Goal: Transaction & Acquisition: Book appointment/travel/reservation

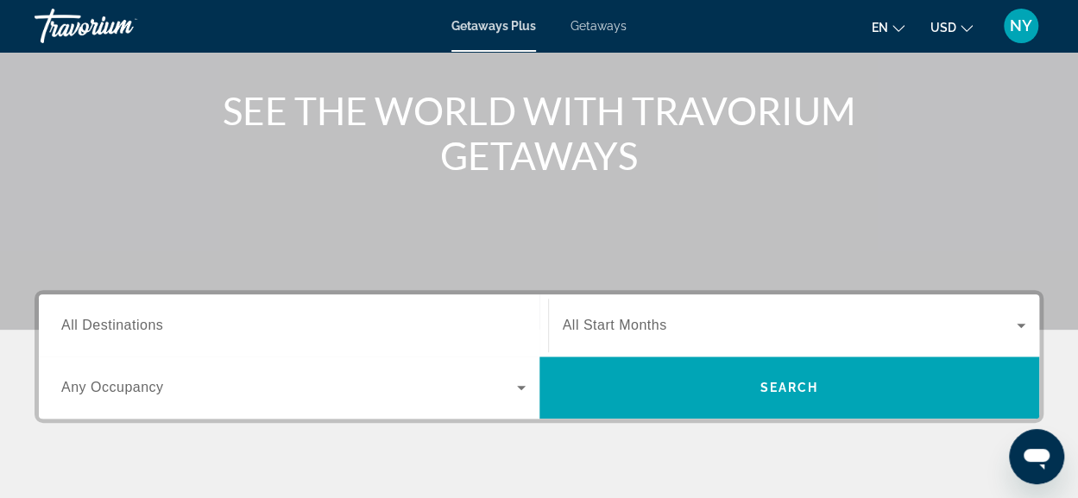
scroll to position [150, 0]
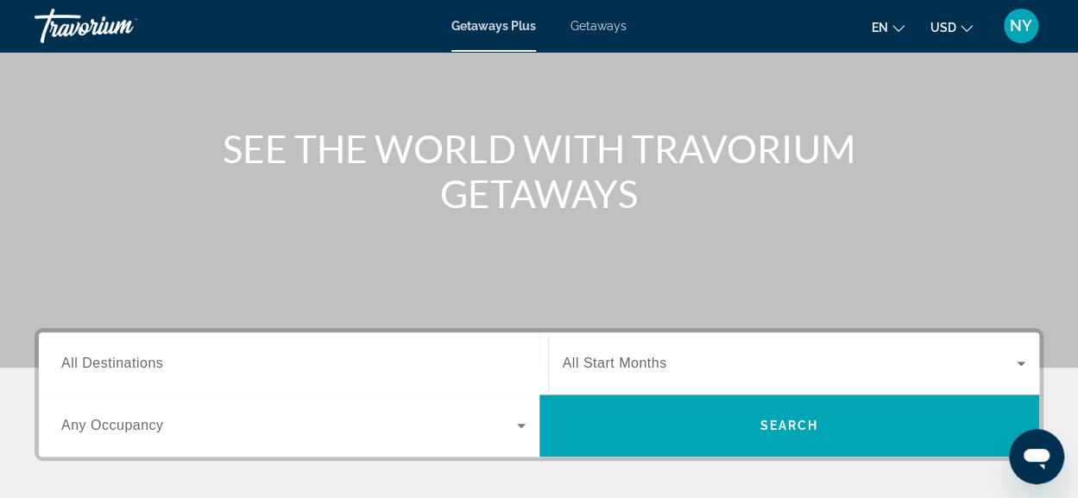
click at [116, 362] on span "All Destinations" at bounding box center [112, 363] width 102 height 15
click at [116, 362] on input "Destination All Destinations" at bounding box center [293, 364] width 464 height 21
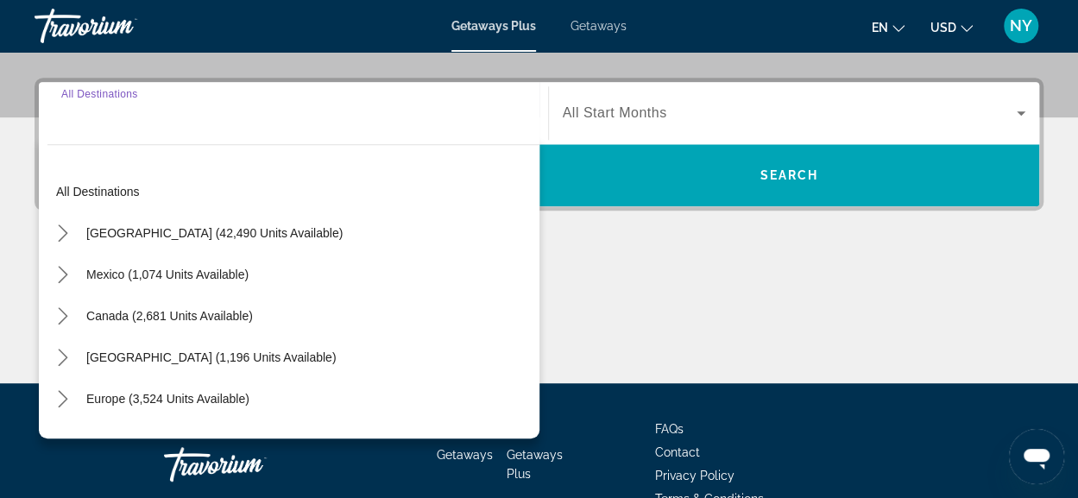
scroll to position [421, 0]
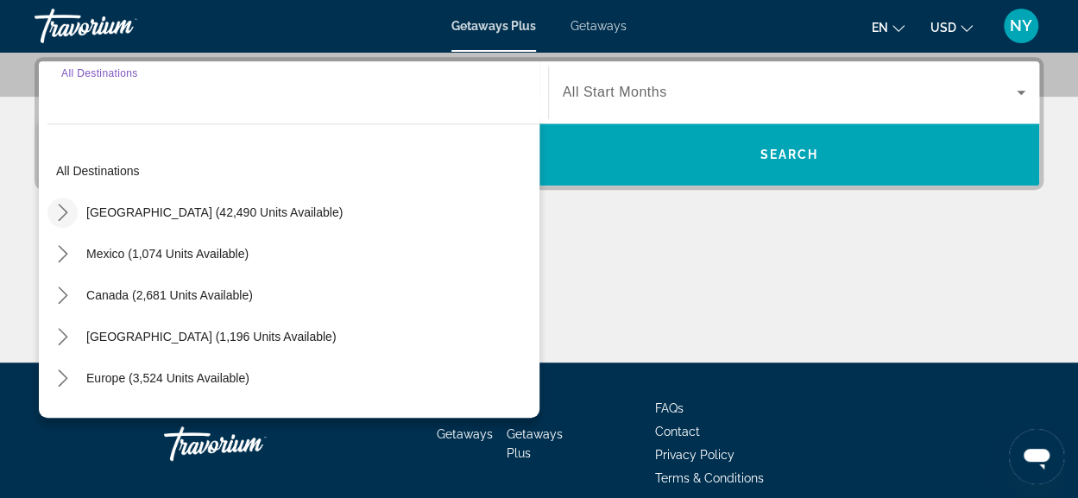
click at [62, 205] on icon "Toggle United States (42,490 units available) submenu" at bounding box center [62, 212] width 17 height 17
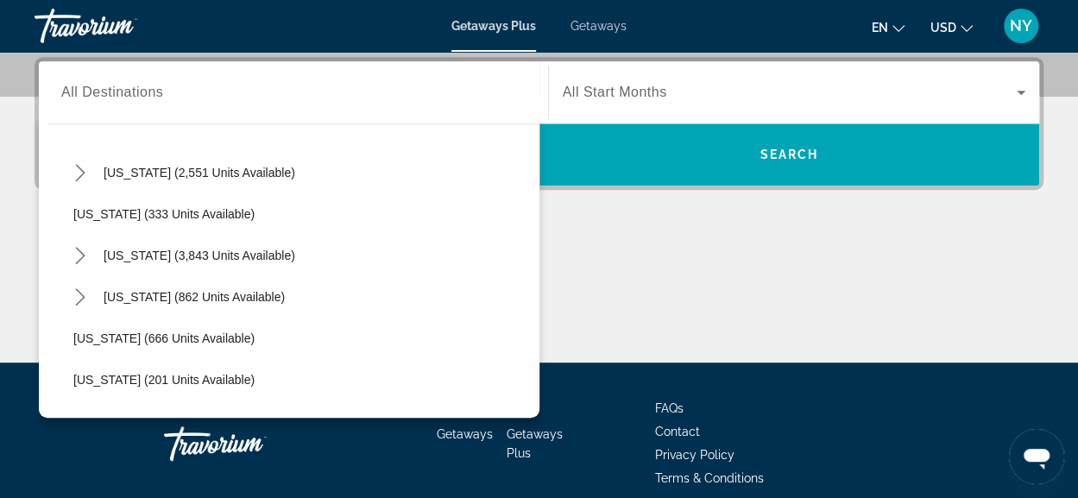
scroll to position [913, 0]
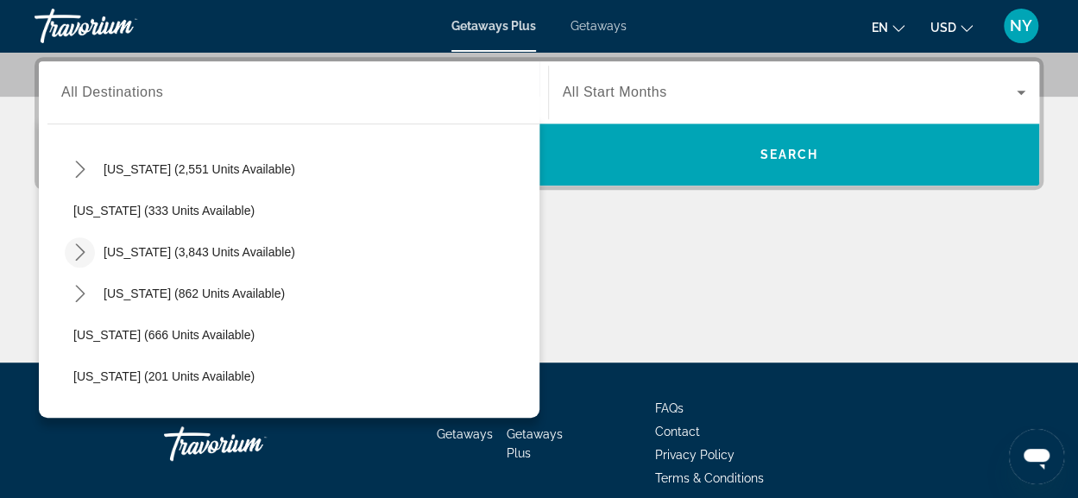
click at [83, 249] on icon "Toggle Nevada (3,843 units available) submenu" at bounding box center [79, 251] width 9 height 17
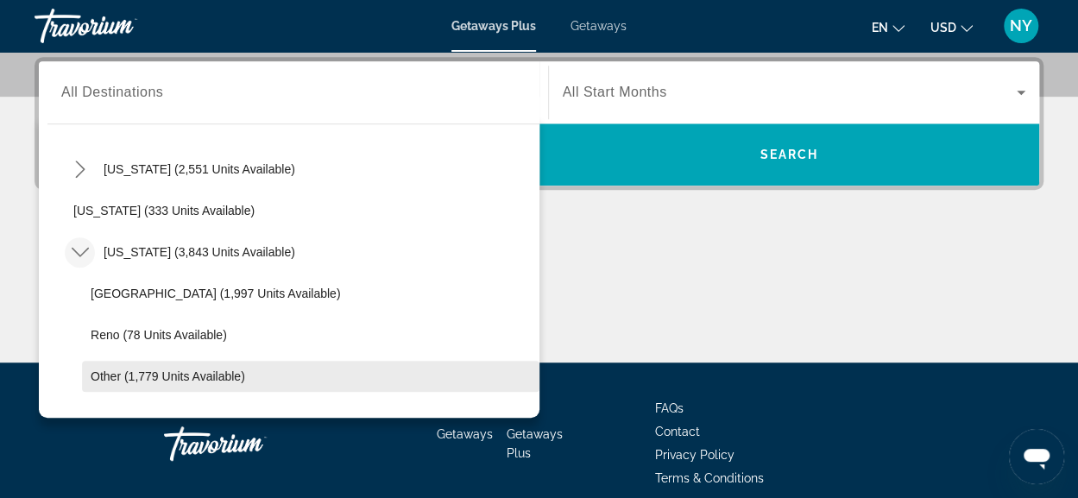
click at [117, 376] on span "Other (1,779 units available)" at bounding box center [168, 376] width 154 height 14
type input "**********"
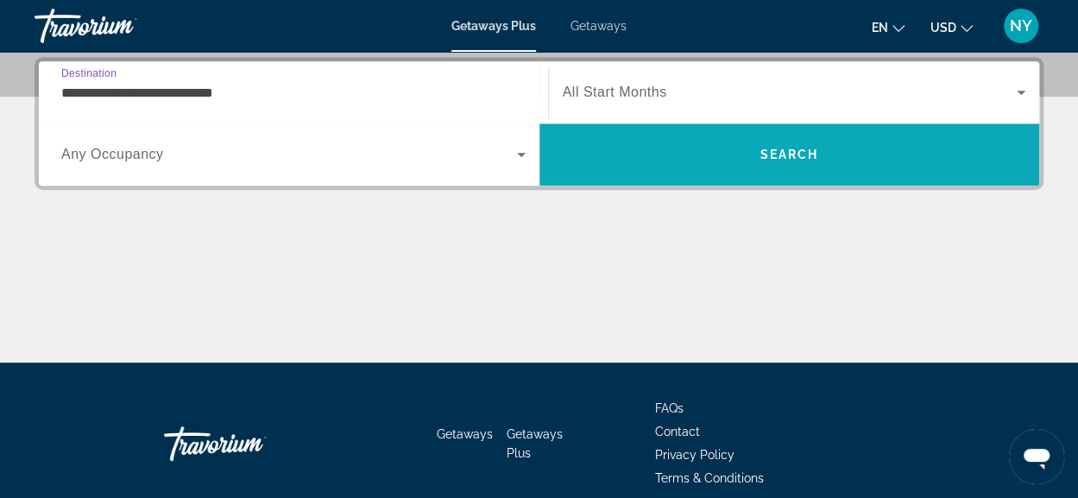
click at [796, 158] on span "Search" at bounding box center [788, 155] width 59 height 14
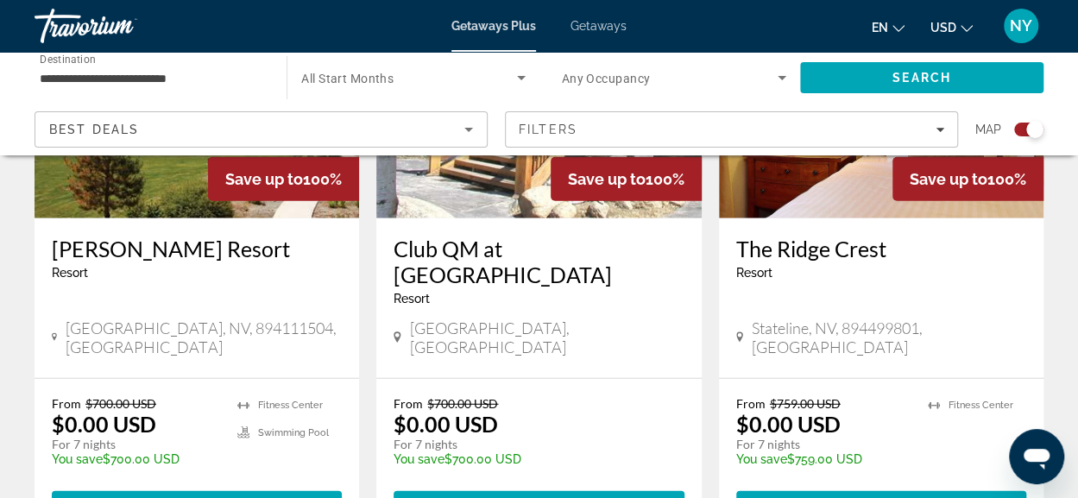
scroll to position [2157, 0]
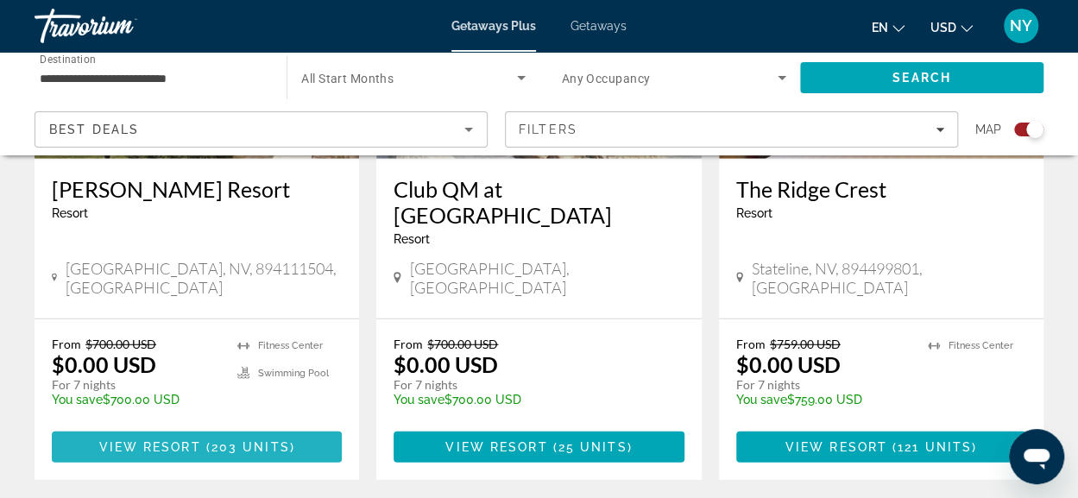
click at [148, 426] on span "Main content" at bounding box center [197, 446] width 290 height 41
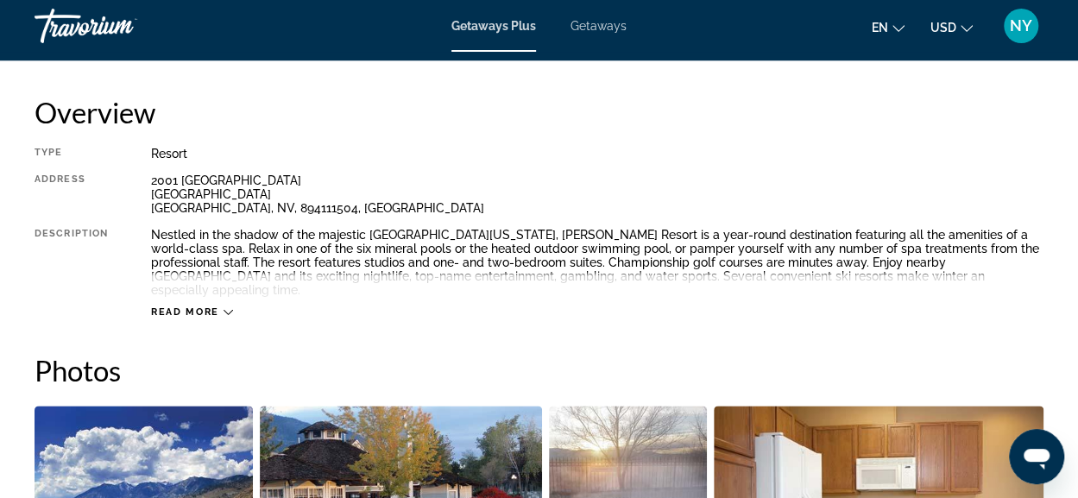
scroll to position [949, 0]
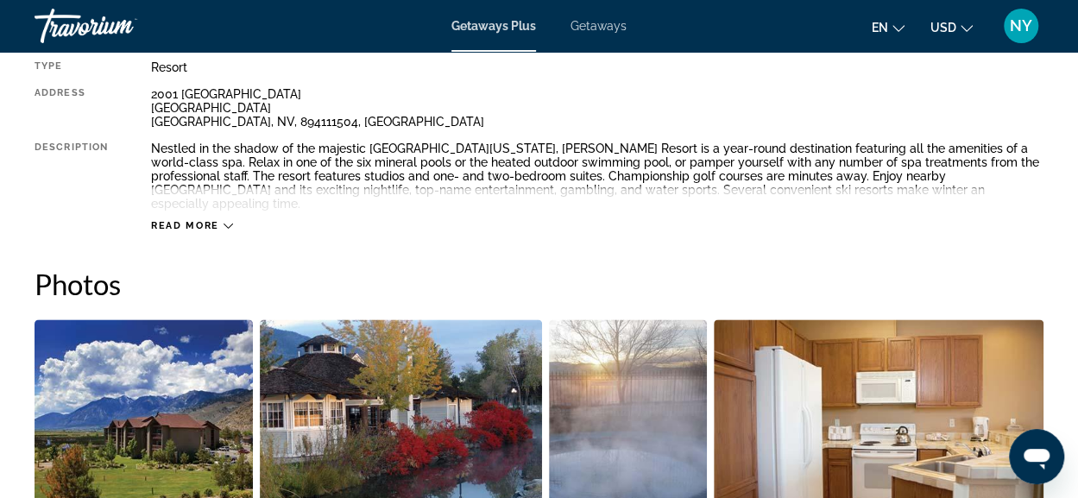
click at [223, 221] on icon "Main content" at bounding box center [227, 225] width 9 height 9
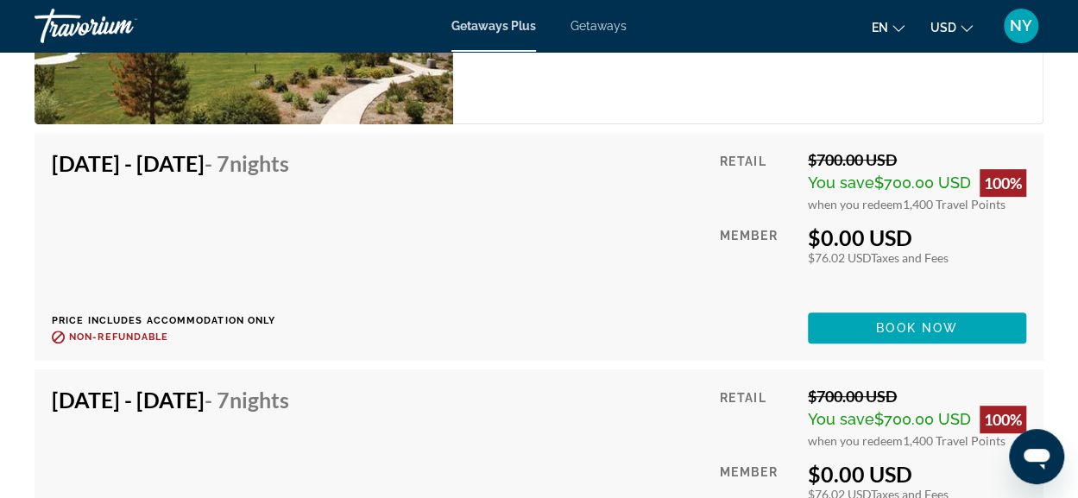
scroll to position [3538, 0]
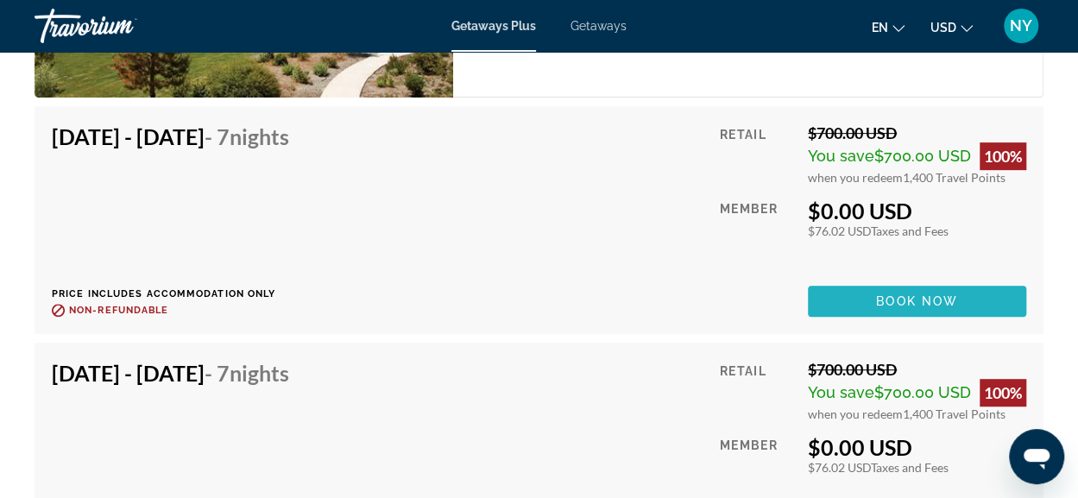
click at [903, 294] on span "Book now" at bounding box center [917, 301] width 82 height 14
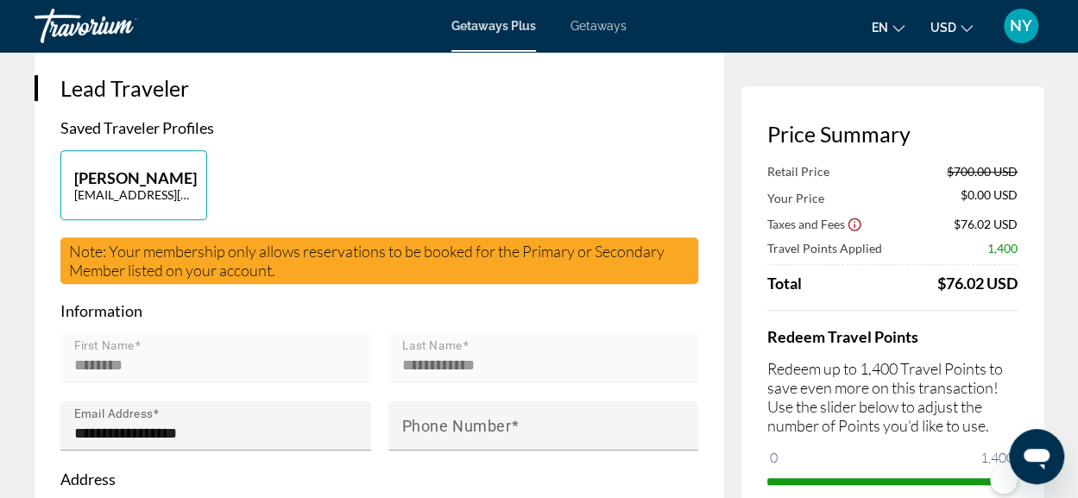
scroll to position [388, 0]
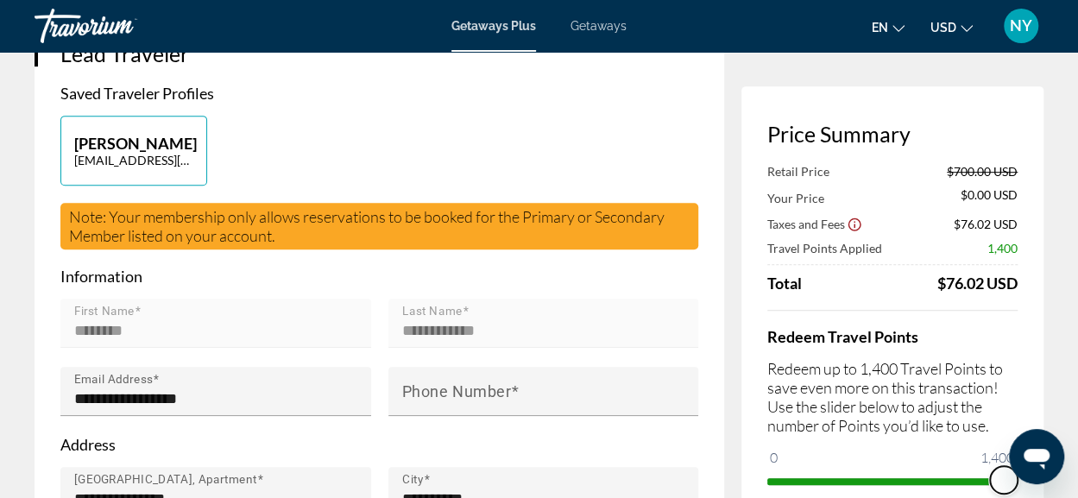
drag, startPoint x: 1003, startPoint y: 480, endPoint x: 1072, endPoint y: 503, distance: 72.9
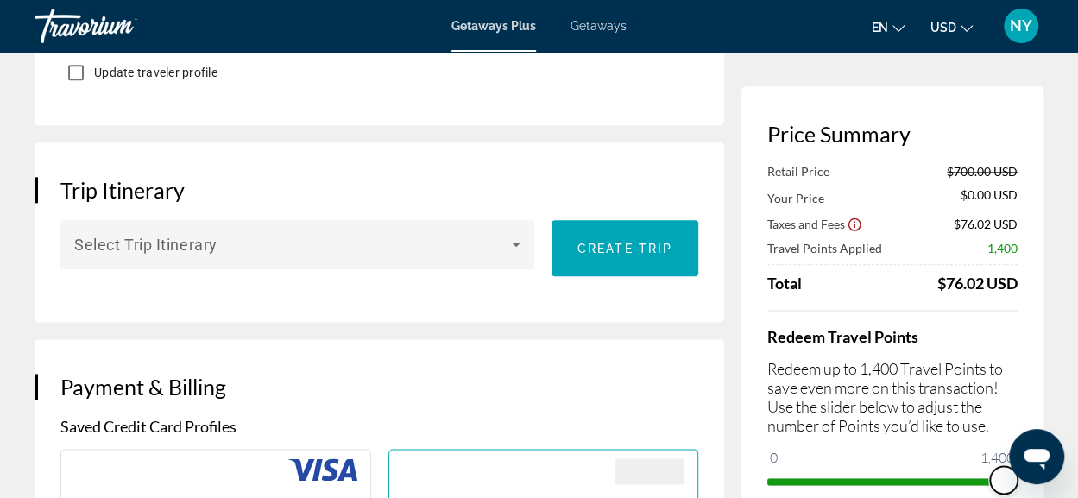
scroll to position [949, 0]
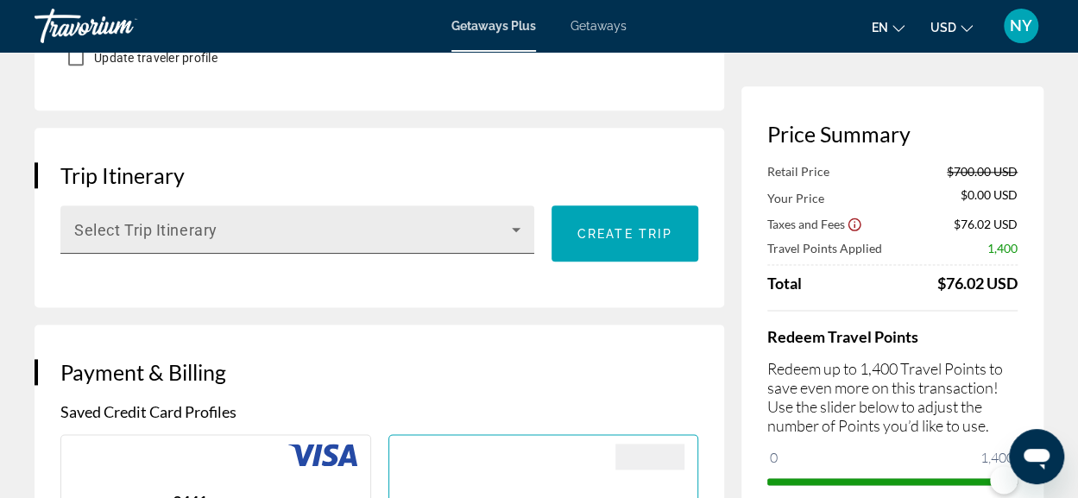
click at [517, 229] on icon "Main content" at bounding box center [516, 229] width 21 height 21
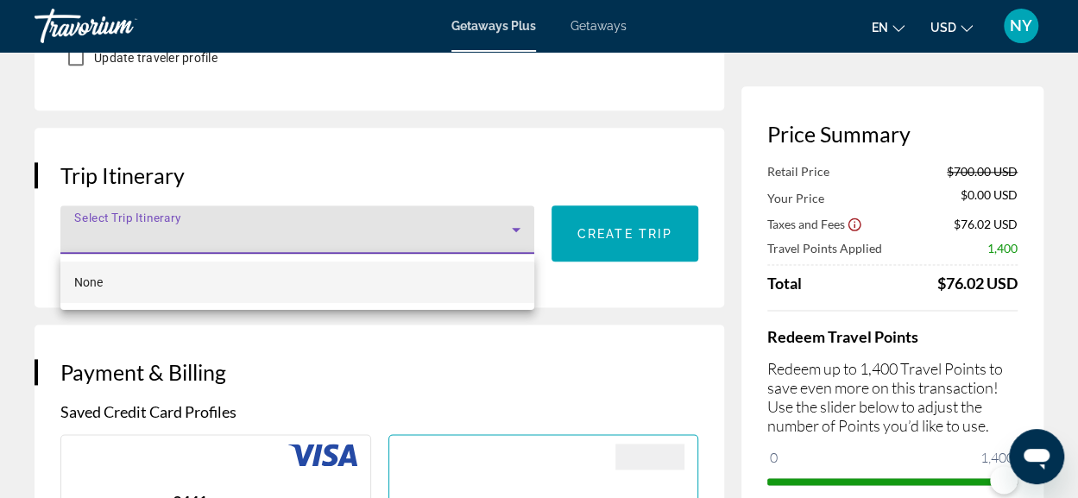
click at [549, 148] on div at bounding box center [539, 249] width 1078 height 498
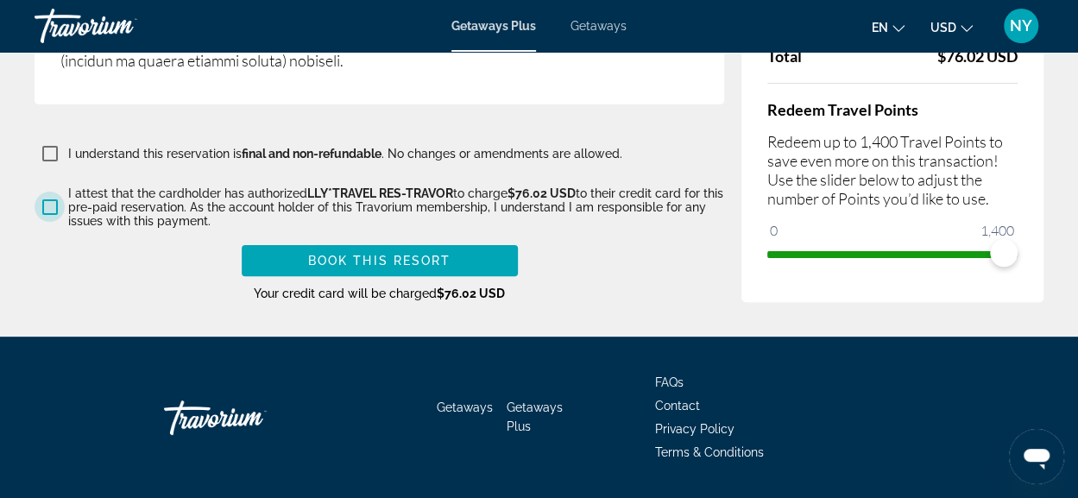
scroll to position [3386, 0]
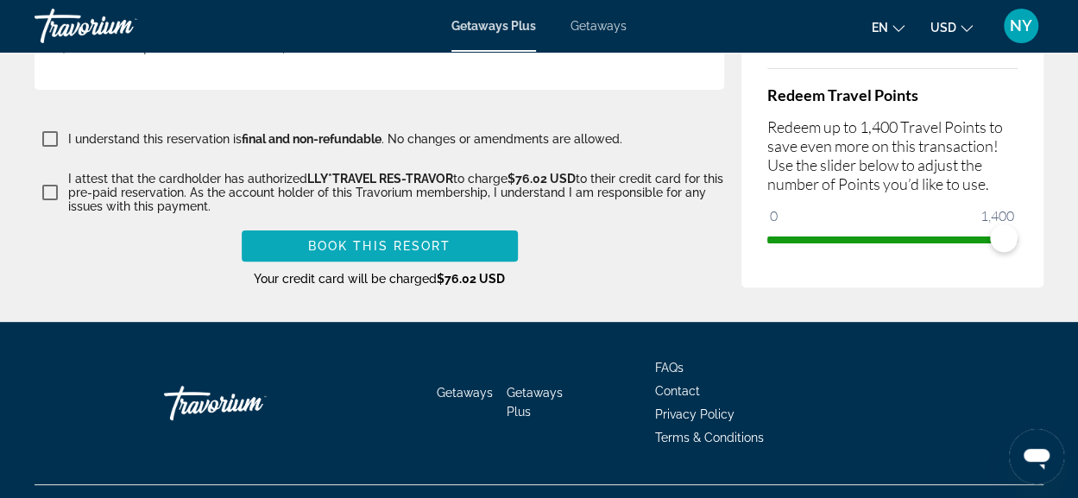
click at [361, 239] on span "Book this Resort" at bounding box center [379, 246] width 143 height 14
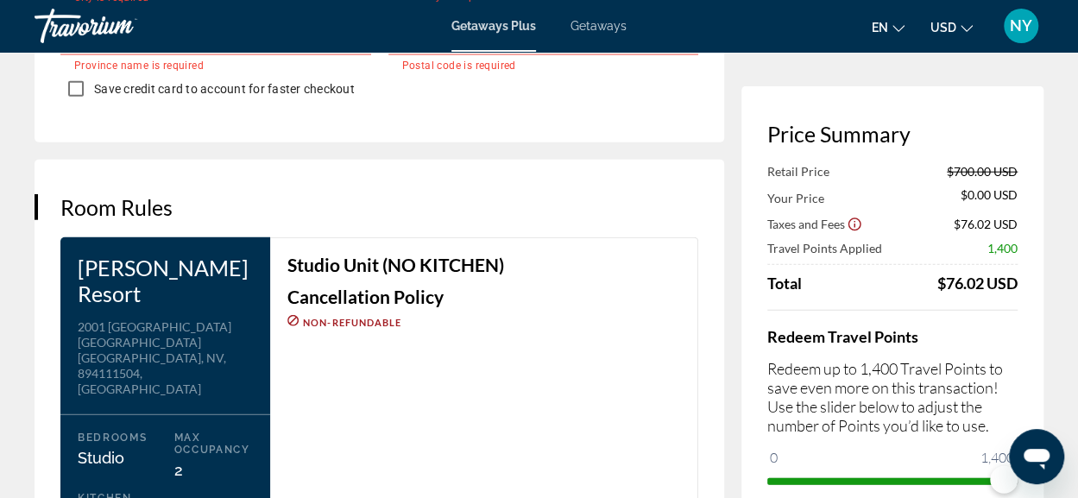
scroll to position [2093, 0]
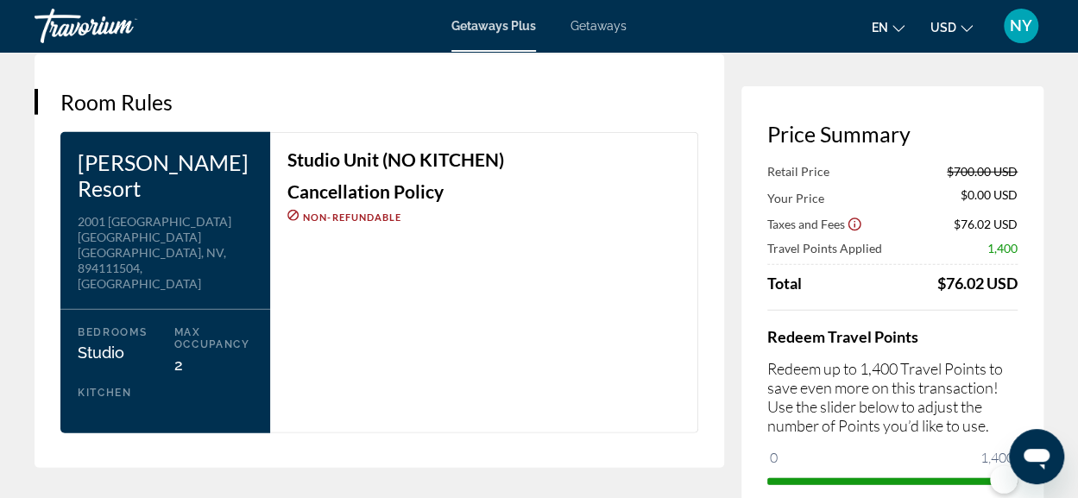
type input "**********"
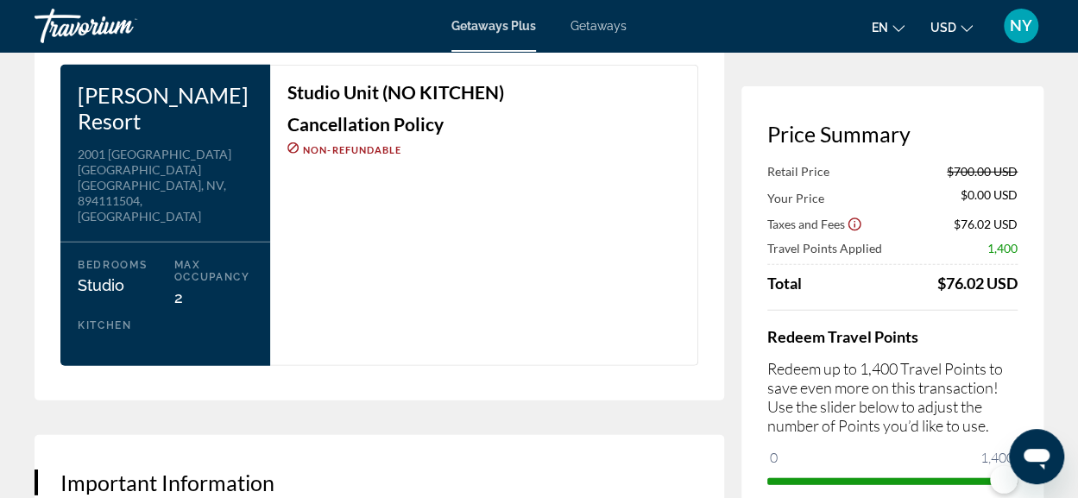
scroll to position [2266, 0]
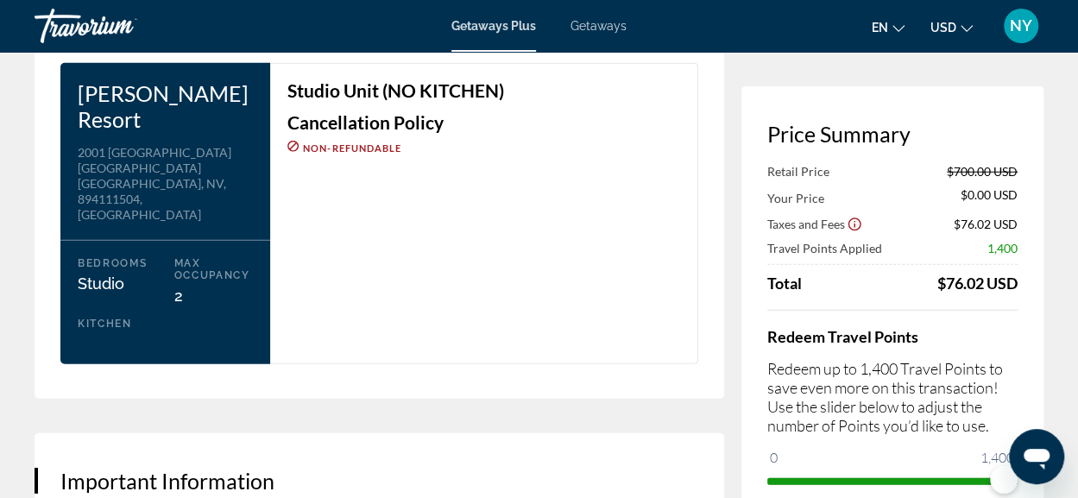
drag, startPoint x: 636, startPoint y: 246, endPoint x: 618, endPoint y: 233, distance: 22.3
click at [618, 233] on div "Studio Unit (NO KITCHEN) Cancellation Policy Non-refundable" at bounding box center [484, 213] width 428 height 301
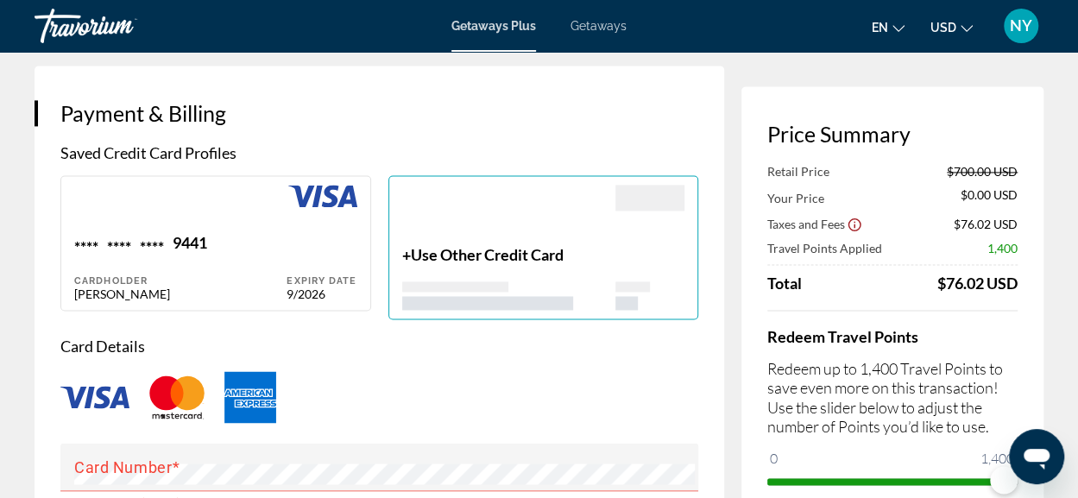
scroll to position [1122, 0]
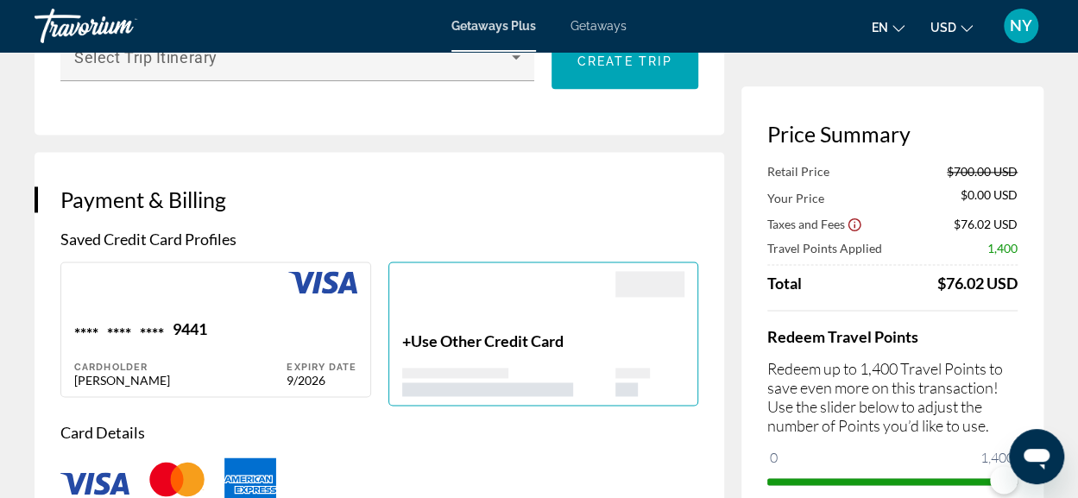
click at [255, 286] on div "Main content" at bounding box center [180, 295] width 212 height 48
type input "********"
type input "**********"
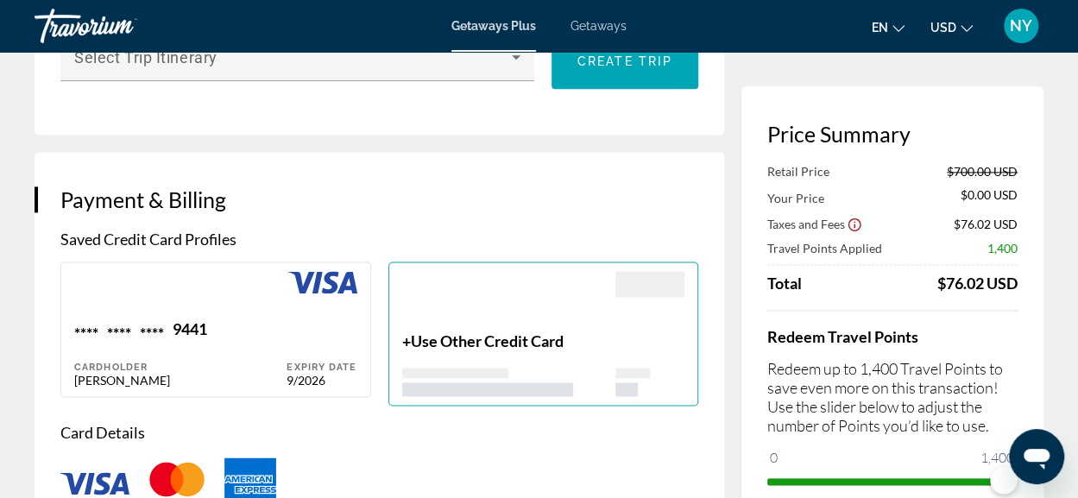
type input "**********"
type input "*****"
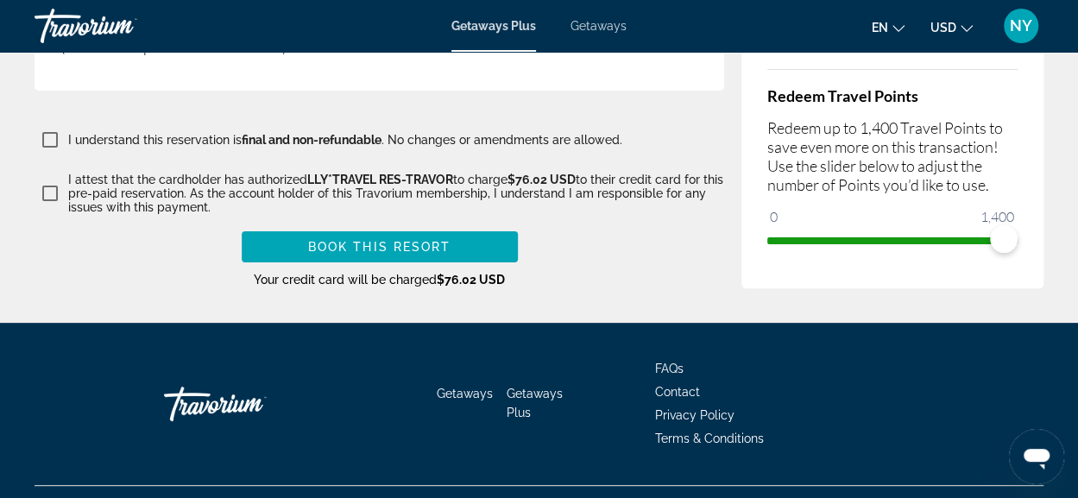
scroll to position [3353, 0]
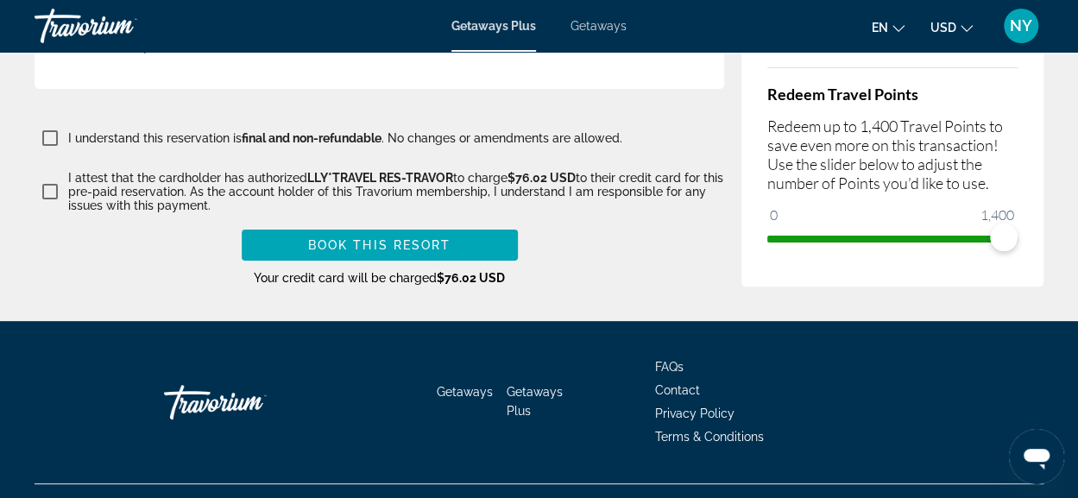
click at [394, 238] on span "Book this Resort" at bounding box center [379, 245] width 143 height 14
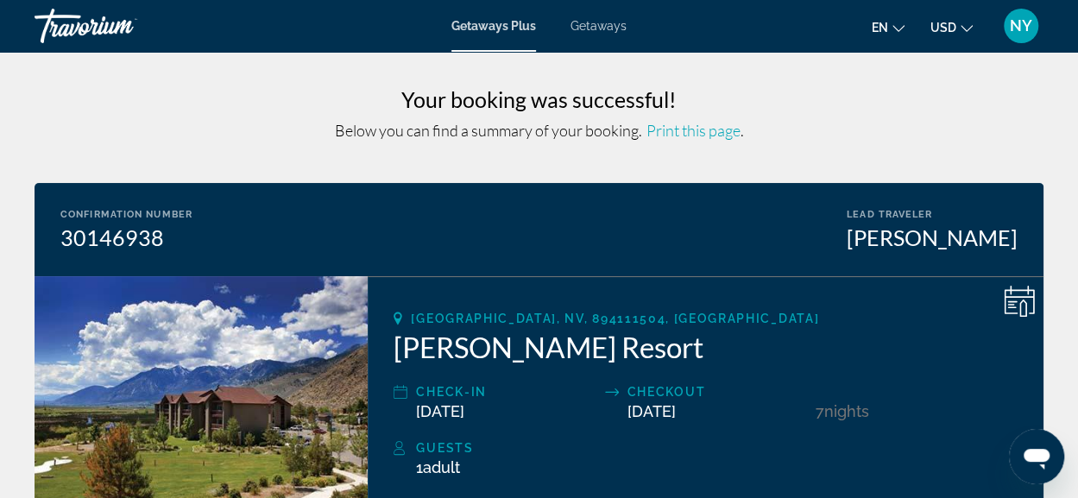
click at [1018, 299] on icon "Main content" at bounding box center [1019, 301] width 31 height 31
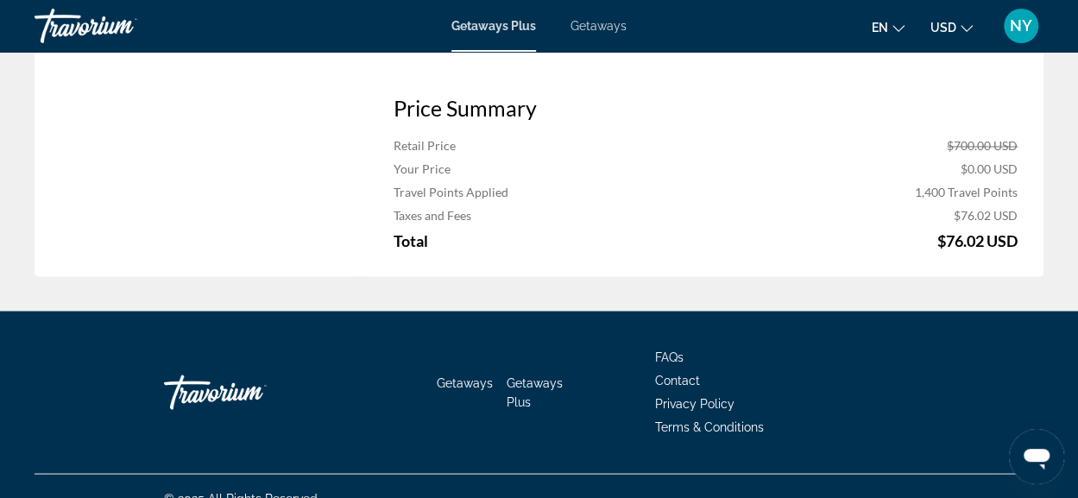
scroll to position [1370, 0]
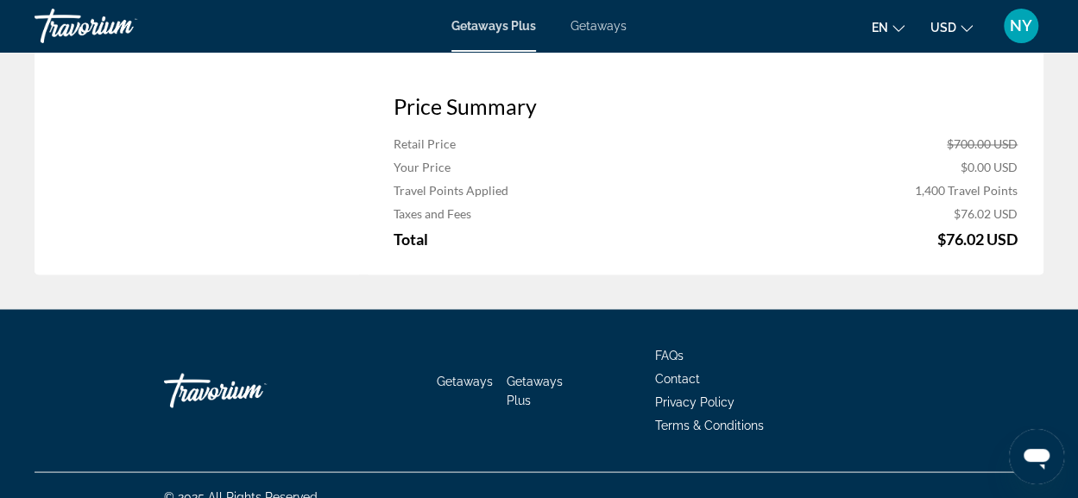
click at [670, 371] on span "Contact" at bounding box center [677, 378] width 45 height 14
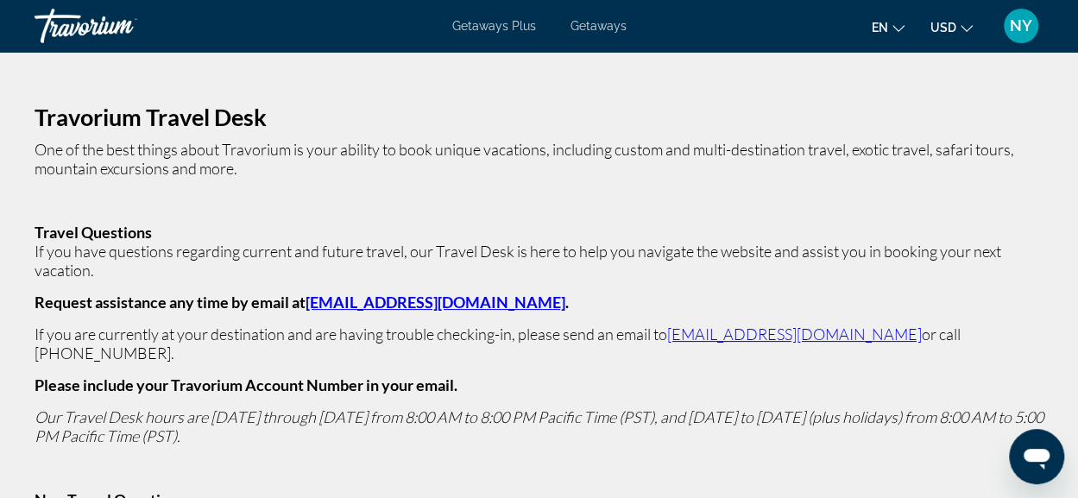
click at [397, 305] on link "[EMAIL_ADDRESS][DOMAIN_NAME]" at bounding box center [435, 302] width 260 height 19
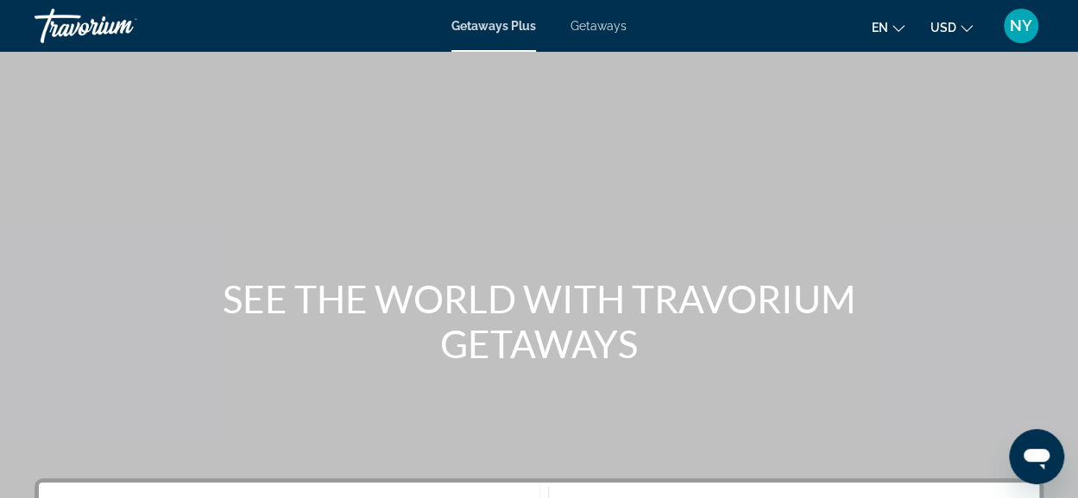
click at [1020, 28] on span "NY" at bounding box center [1021, 25] width 22 height 17
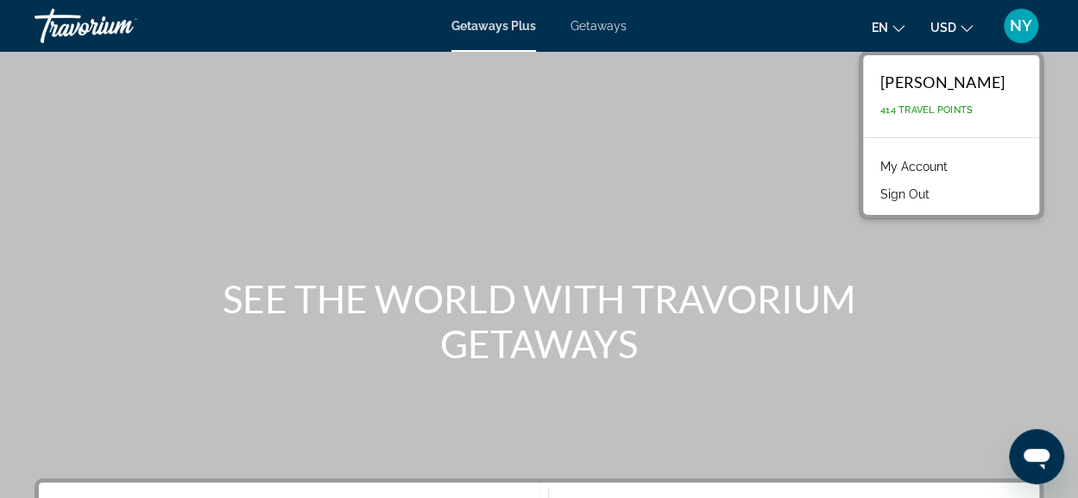
click at [872, 166] on link "My Account" at bounding box center [914, 166] width 85 height 22
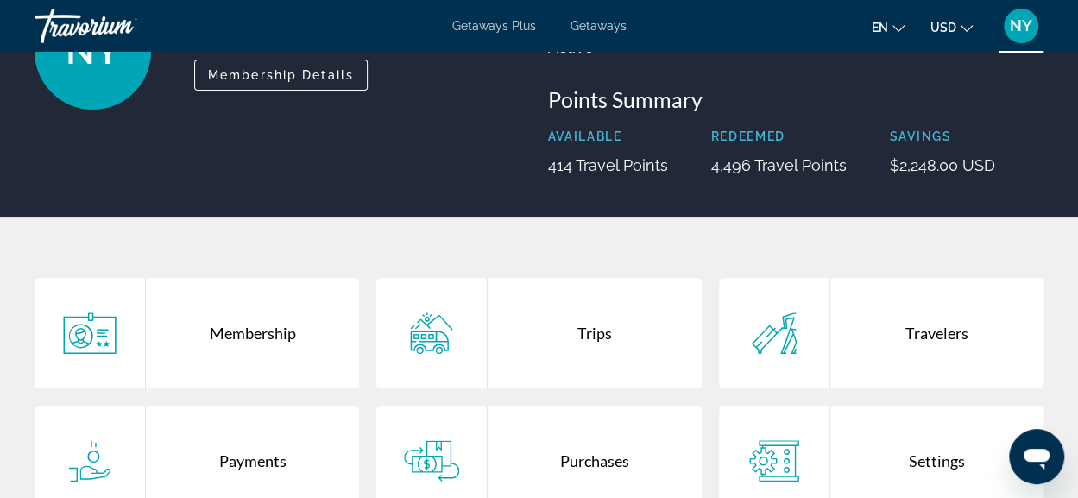
scroll to position [173, 0]
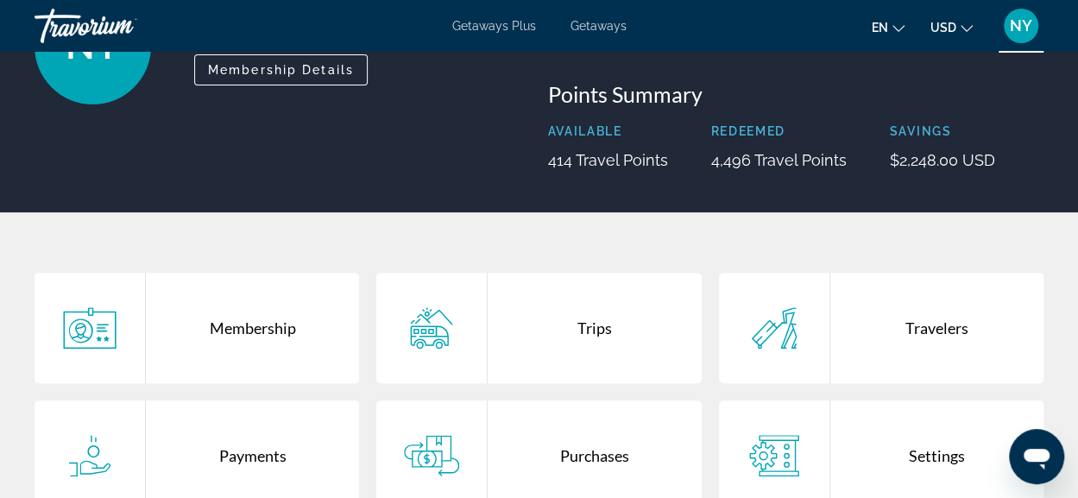
click at [589, 340] on div "Trips" at bounding box center [594, 328] width 213 height 110
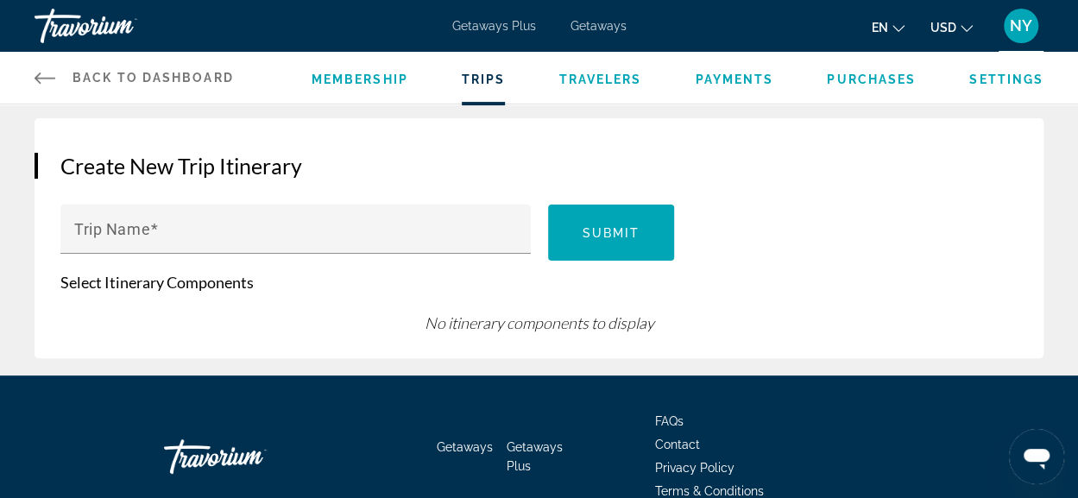
scroll to position [54, 0]
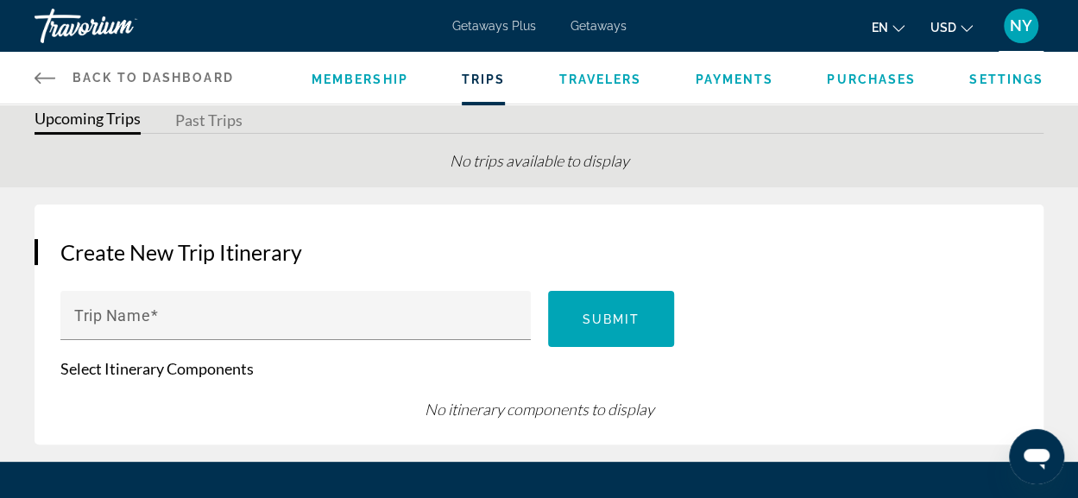
click at [217, 122] on button "Past Trips" at bounding box center [208, 121] width 67 height 27
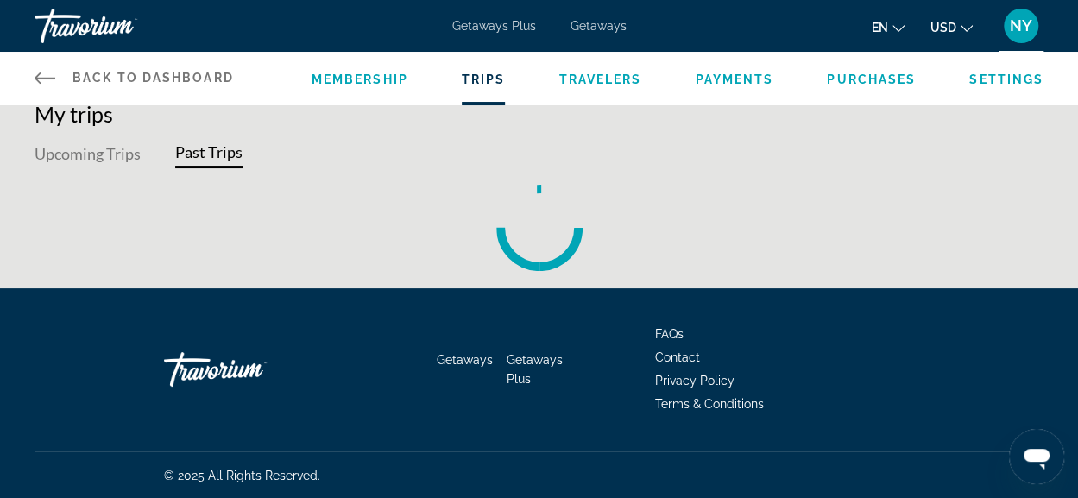
scroll to position [0, 0]
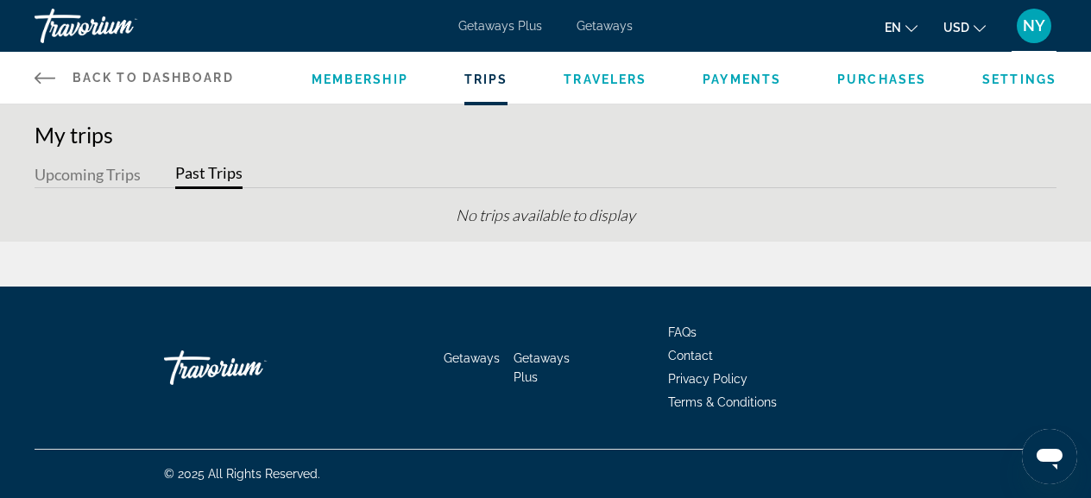
click at [609, 82] on span "Travelers" at bounding box center [604, 79] width 83 height 14
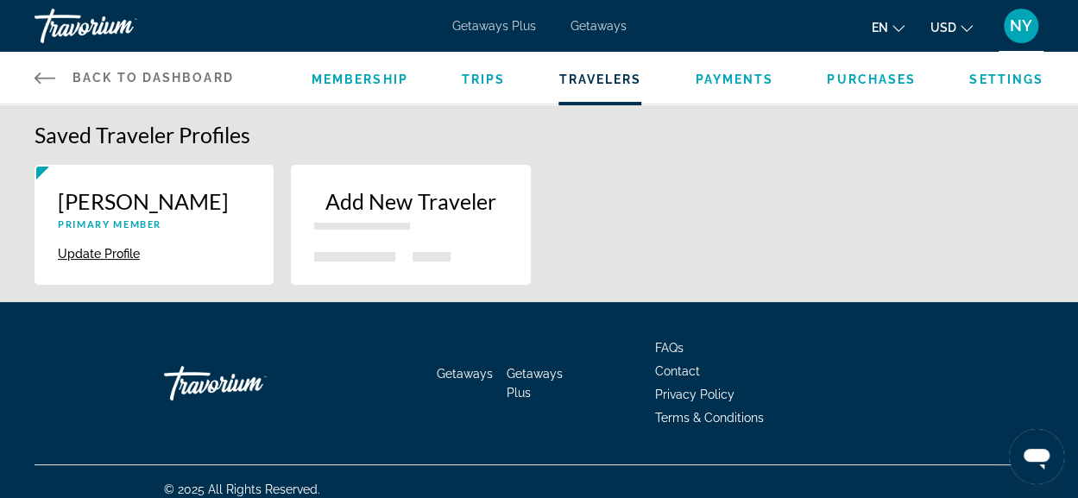
click at [136, 214] on p "[PERSON_NAME]" at bounding box center [154, 201] width 192 height 26
click at [885, 77] on span "Purchases" at bounding box center [871, 79] width 89 height 14
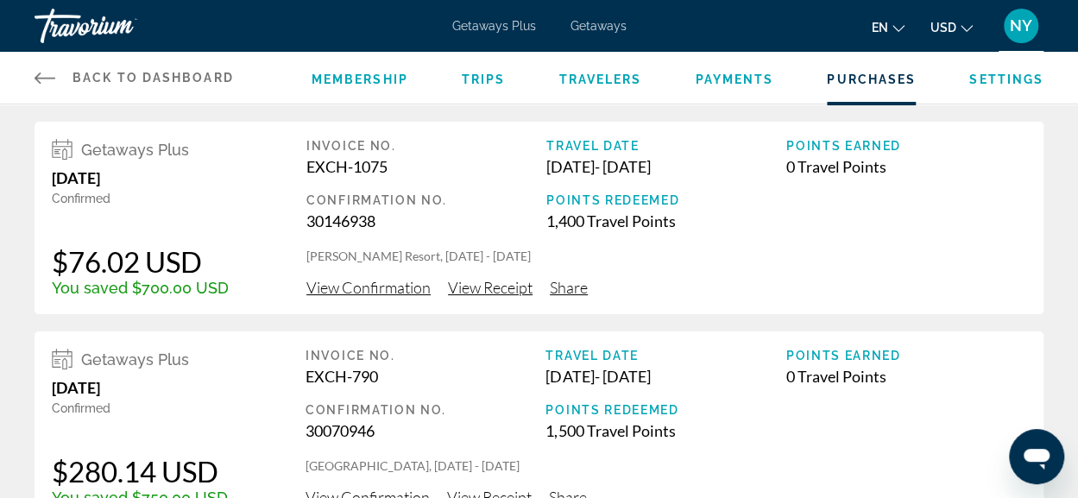
click at [368, 281] on span "View Confirmation" at bounding box center [368, 287] width 124 height 19
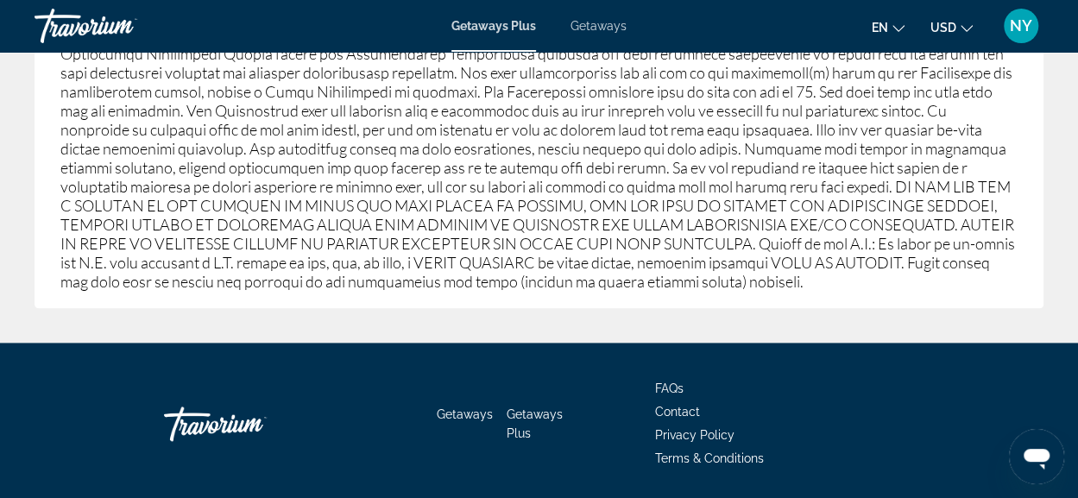
scroll to position [1029, 0]
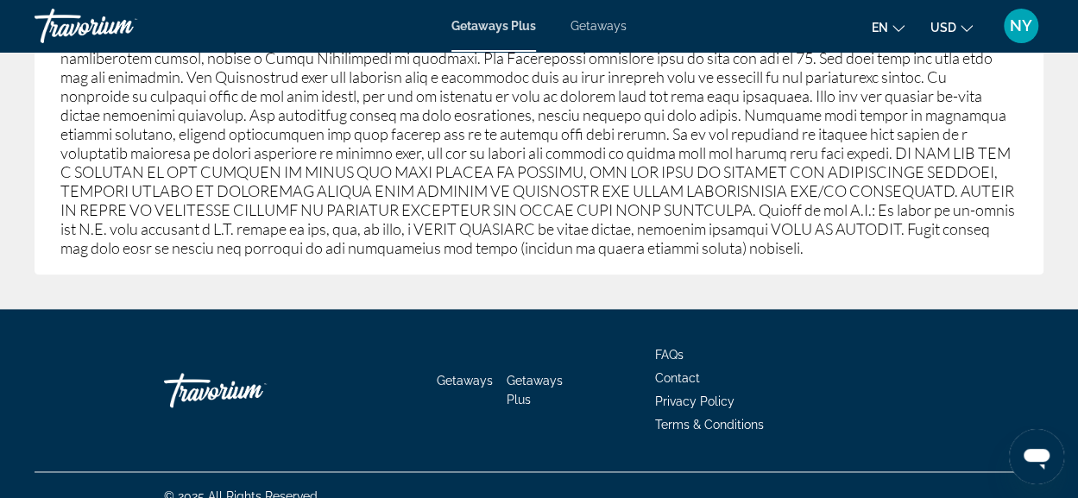
click at [677, 371] on span "Contact" at bounding box center [677, 378] width 45 height 14
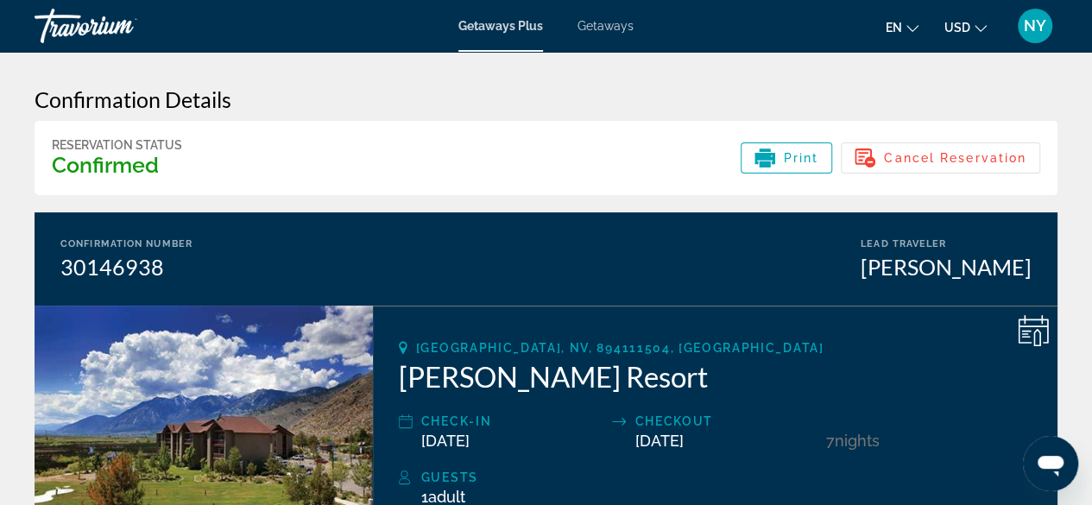
click at [1041, 25] on span "NY" at bounding box center [1034, 25] width 22 height 17
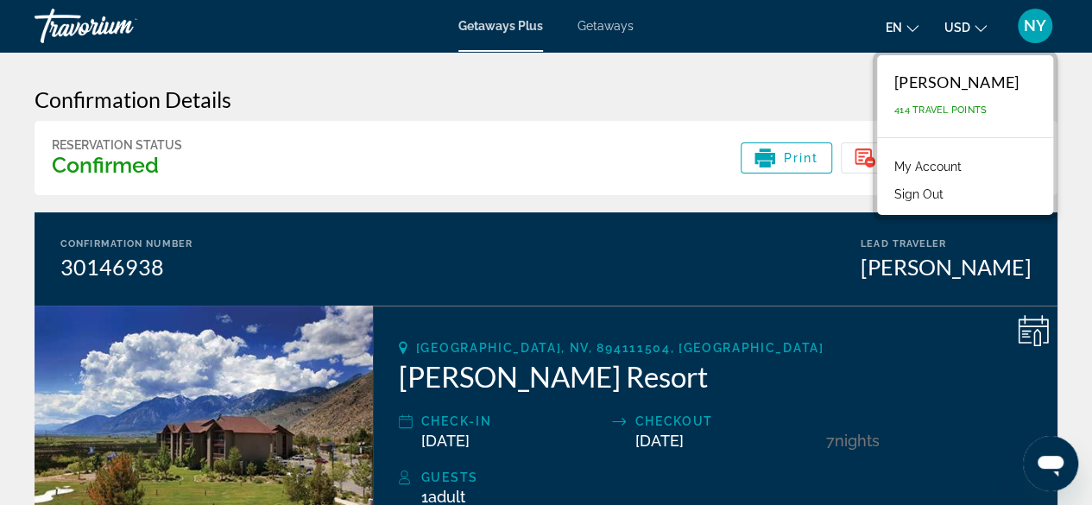
click at [885, 162] on link "My Account" at bounding box center [927, 166] width 85 height 22
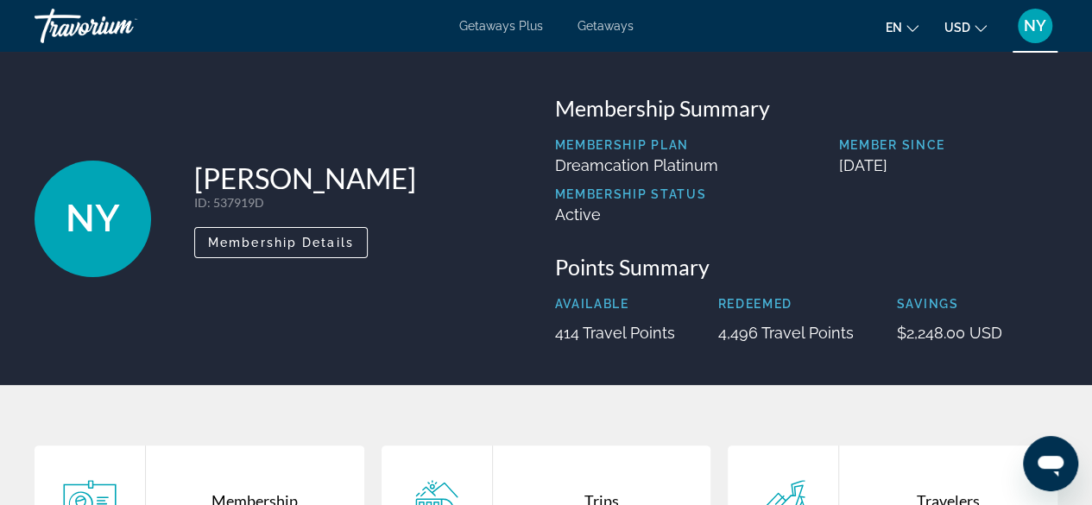
scroll to position [259, 0]
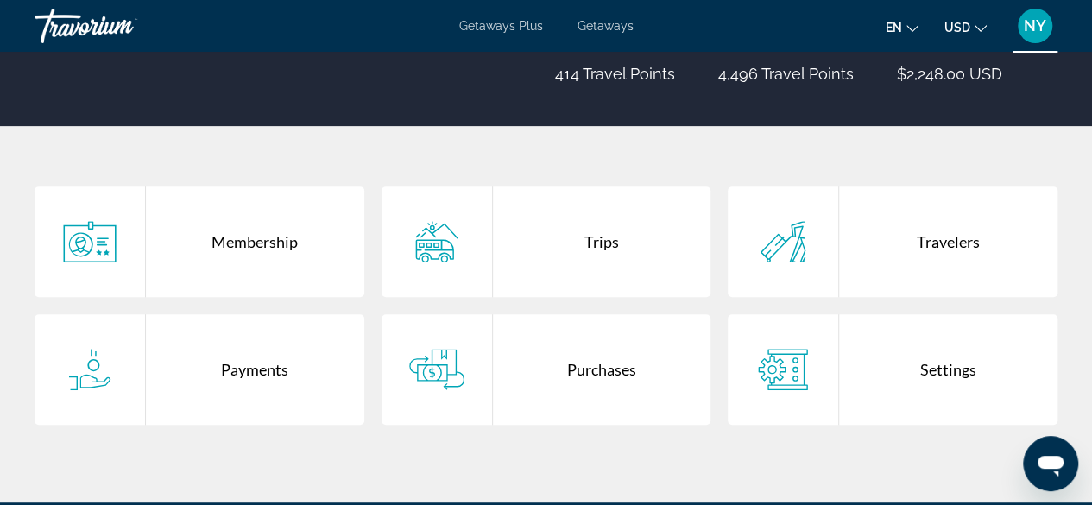
click at [585, 370] on div "Purchases" at bounding box center [602, 369] width 218 height 110
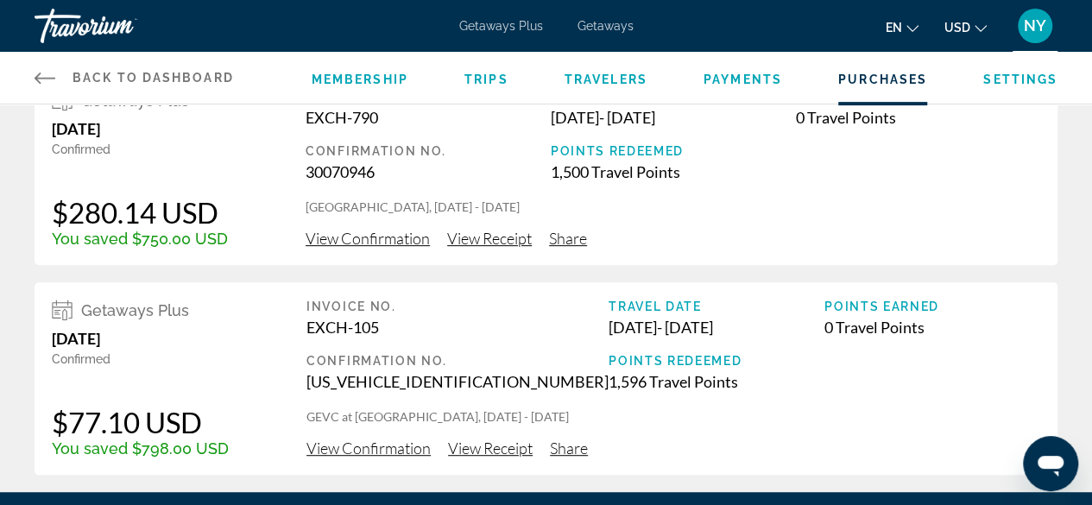
scroll to position [345, 0]
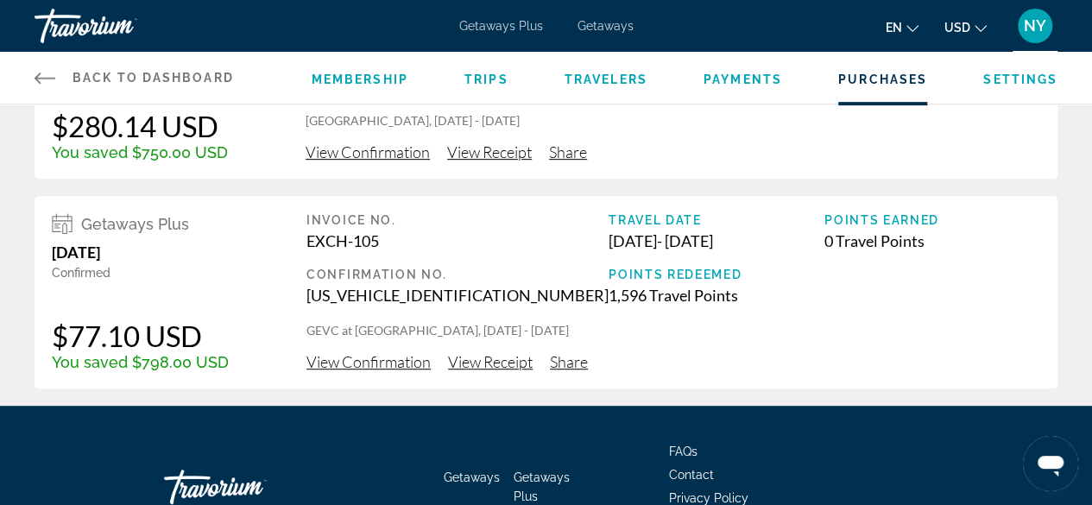
click at [369, 358] on span "View Confirmation" at bounding box center [368, 361] width 124 height 19
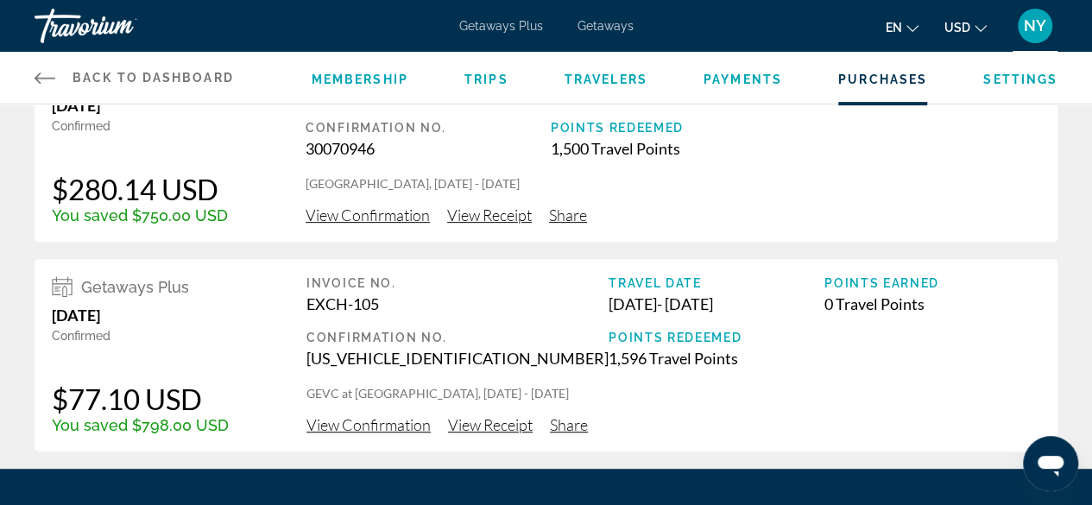
scroll to position [259, 0]
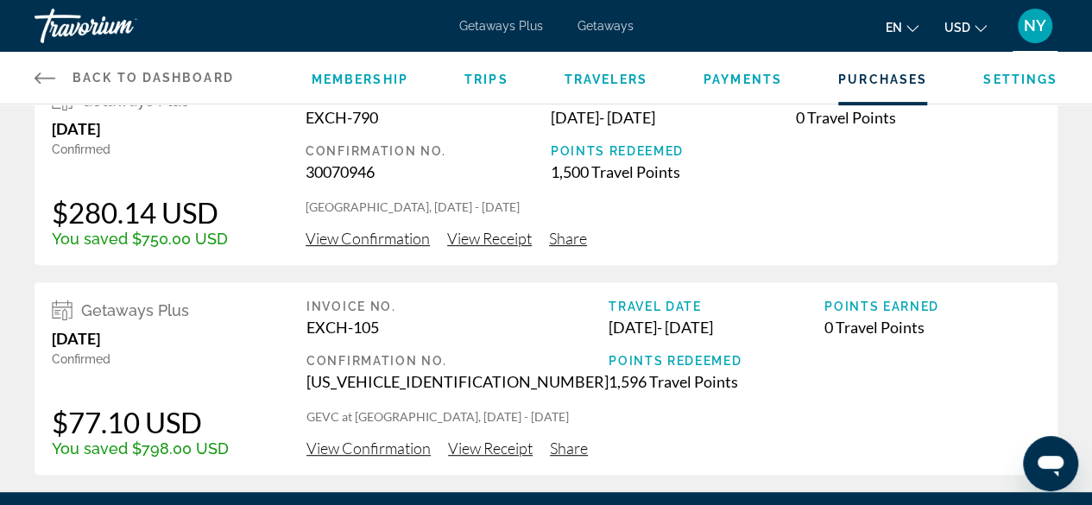
click at [456, 238] on span "View Receipt" at bounding box center [489, 238] width 85 height 19
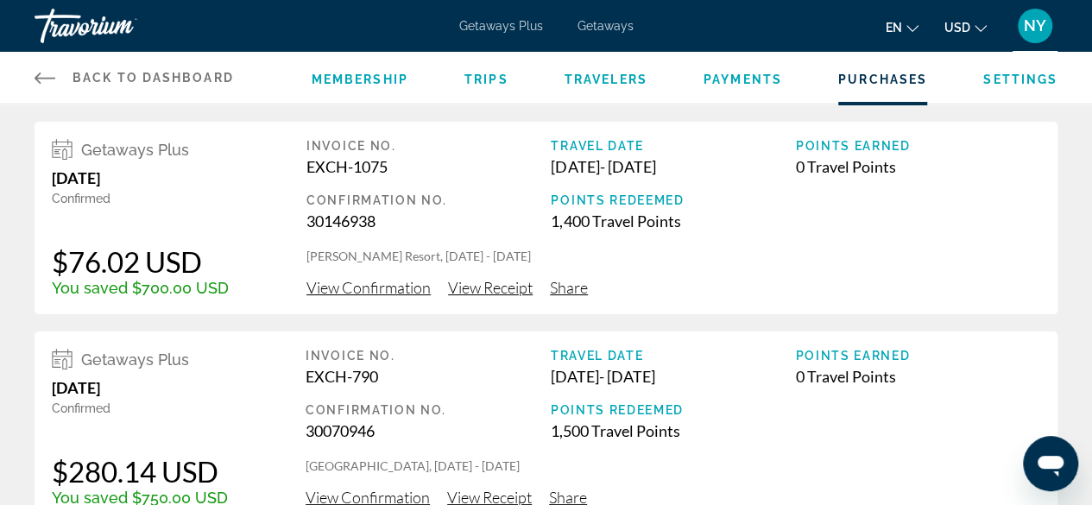
click at [453, 283] on span "View Receipt" at bounding box center [490, 287] width 85 height 19
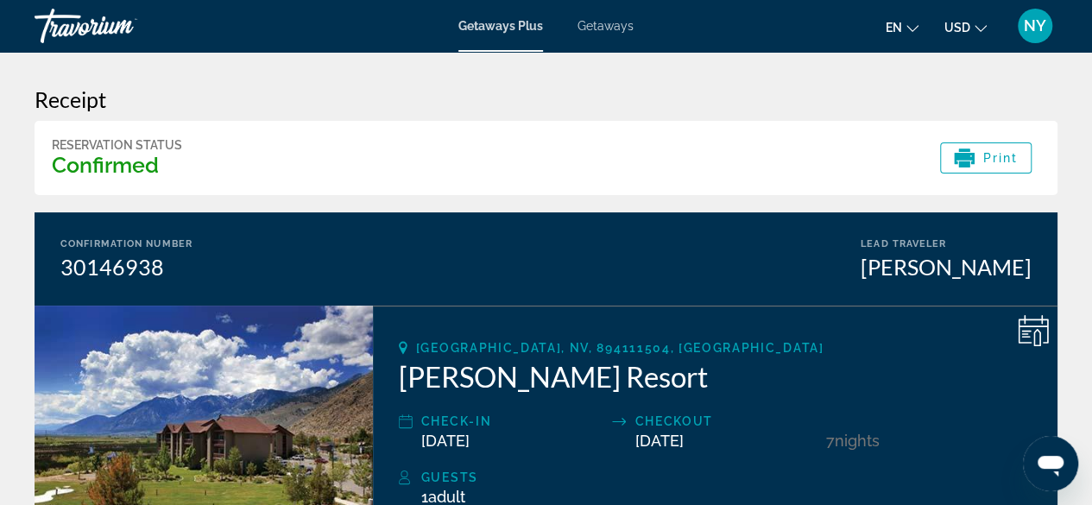
click at [1040, 22] on span "NY" at bounding box center [1034, 25] width 22 height 17
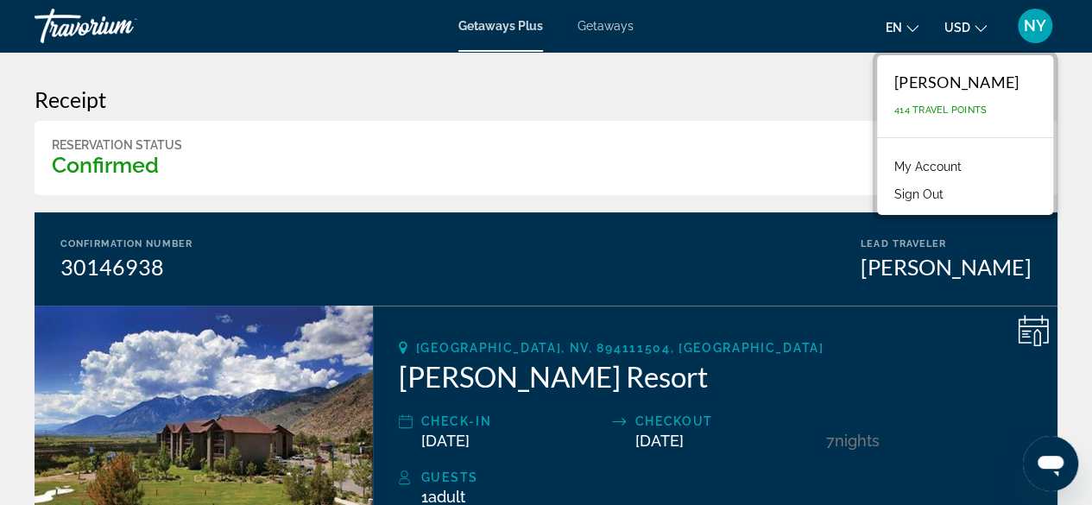
click at [658, 110] on h3 "Receipt" at bounding box center [546, 99] width 1023 height 26
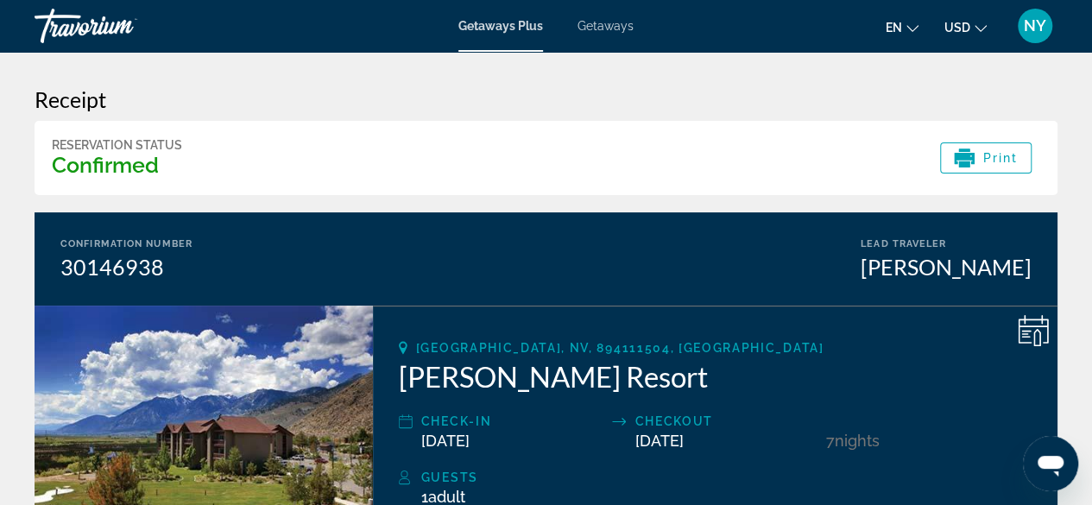
drag, startPoint x: 1091, startPoint y: 1, endPoint x: 640, endPoint y: 100, distance: 461.3
click at [640, 100] on h3 "Receipt" at bounding box center [546, 99] width 1023 height 26
click at [1036, 25] on span "NY" at bounding box center [1034, 25] width 22 height 17
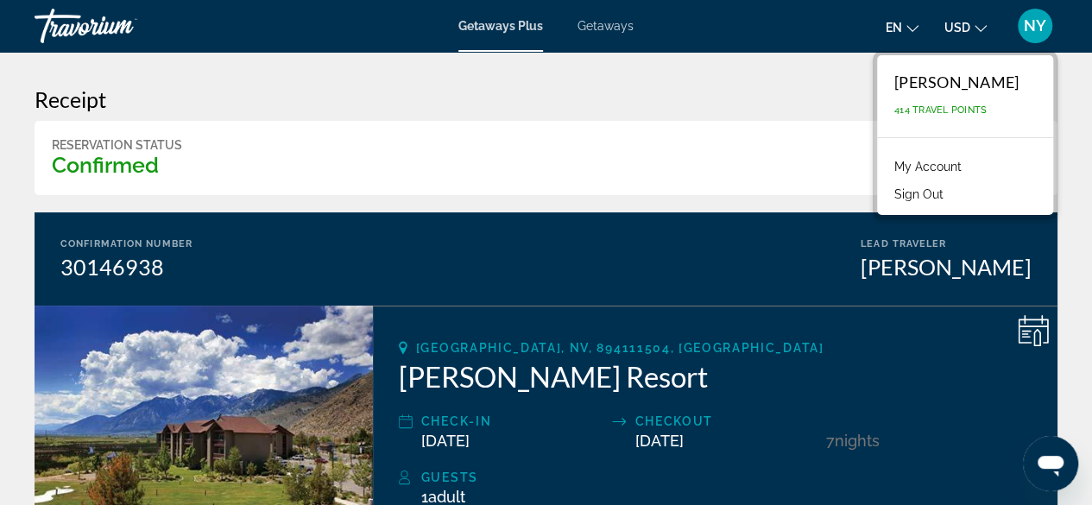
click at [399, 159] on div "Reservation Status Confirmed Print" at bounding box center [546, 158] width 1023 height 74
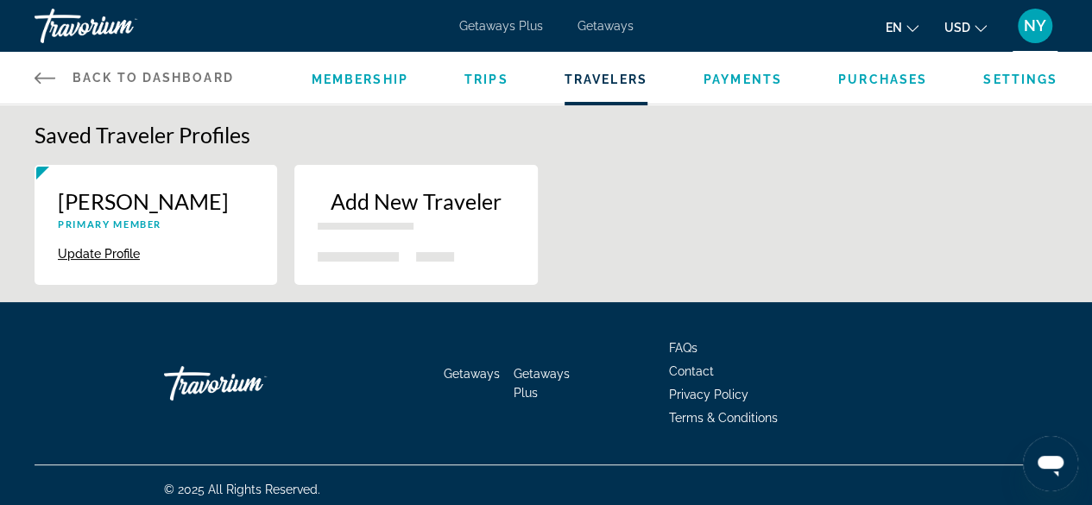
click at [150, 72] on span "Back to Dashboard" at bounding box center [152, 78] width 161 height 14
click at [40, 75] on icon "Main content" at bounding box center [45, 77] width 21 height 21
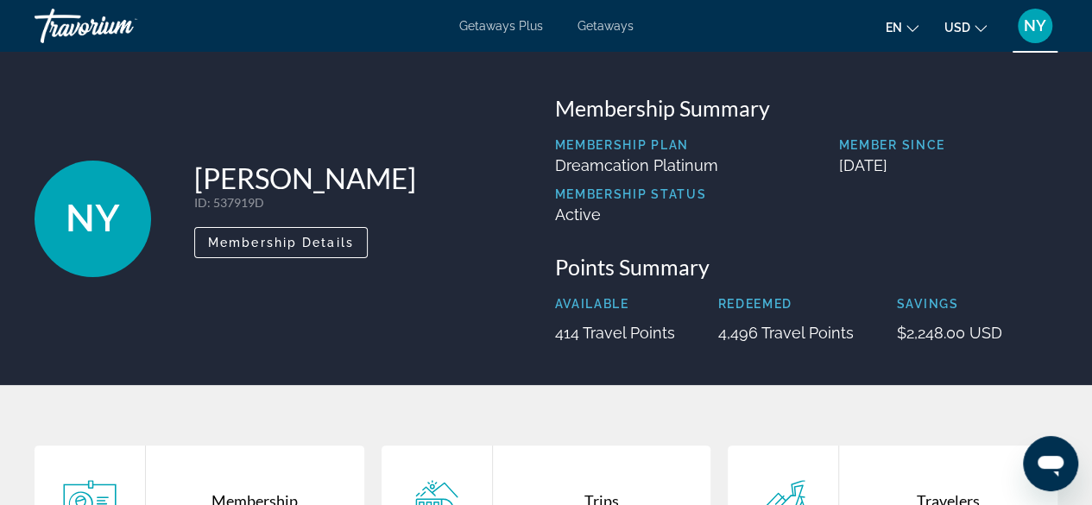
click at [1044, 33] on span "NY" at bounding box center [1034, 25] width 22 height 17
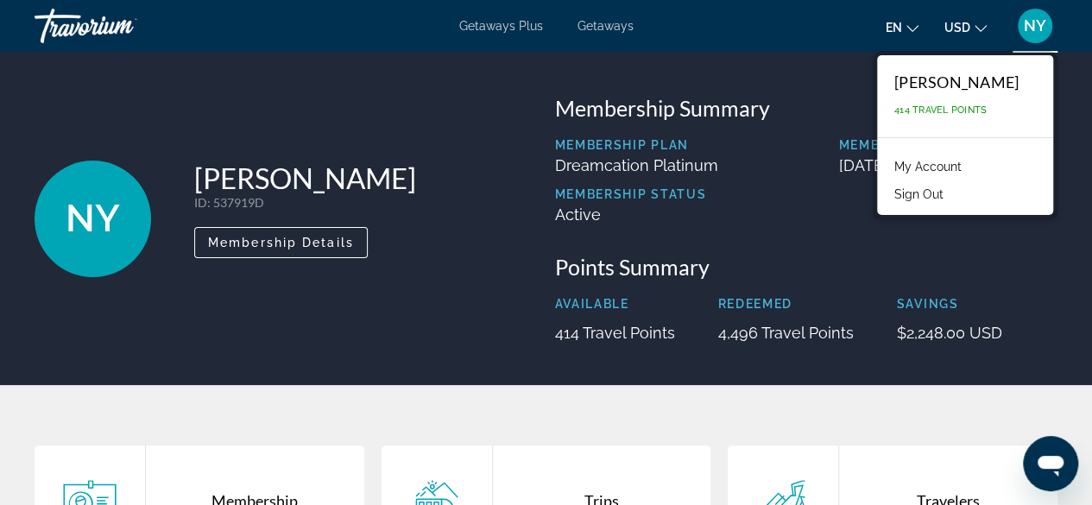
click at [718, 46] on div "Getaways Plus Getaways en English Español Français Italiano Português русский U…" at bounding box center [546, 25] width 1092 height 45
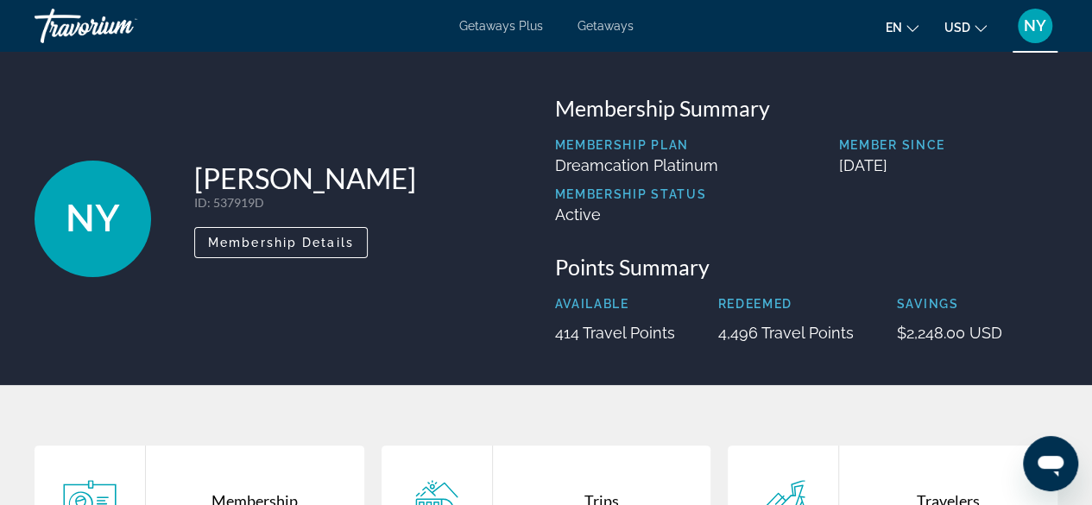
click at [977, 26] on icon "Change currency" at bounding box center [980, 28] width 12 height 12
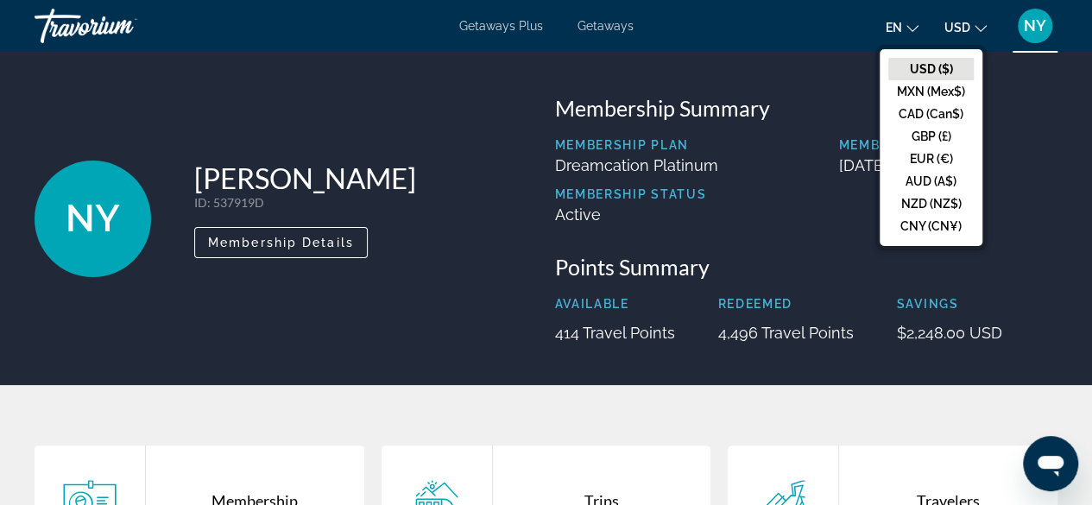
click at [1034, 118] on h3 "Membership Summary" at bounding box center [806, 108] width 503 height 26
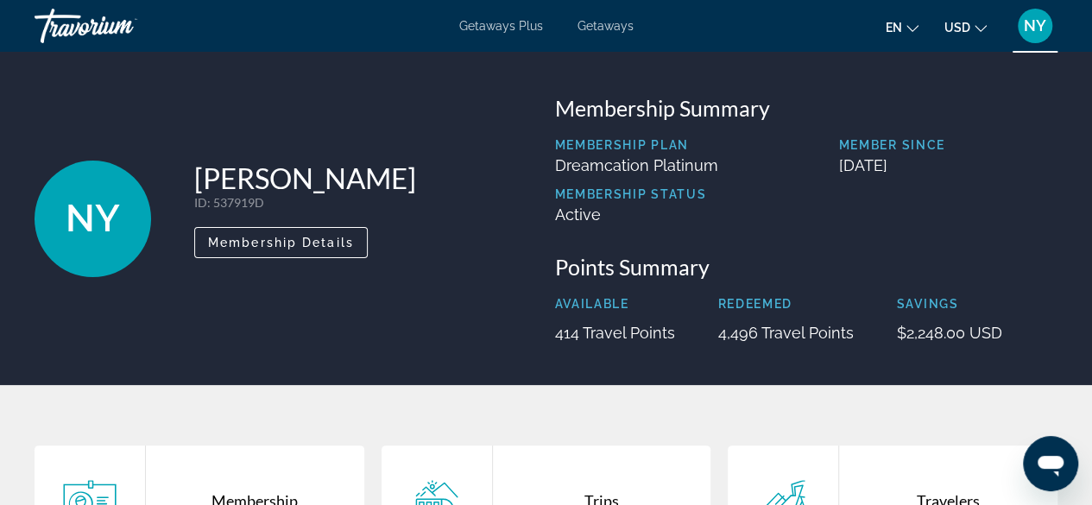
click at [1034, 17] on span "NY" at bounding box center [1034, 25] width 22 height 17
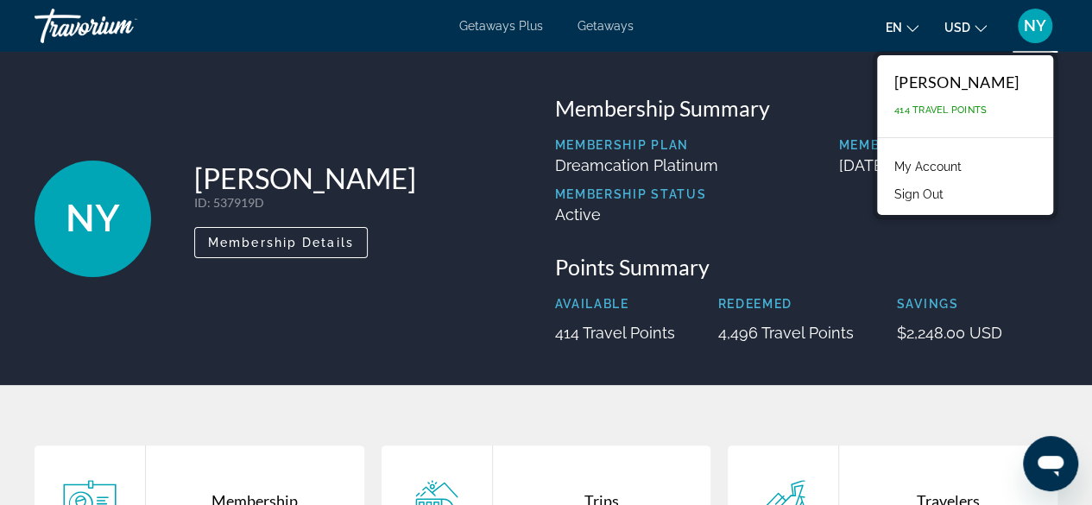
click at [894, 107] on span "414 Travel Points" at bounding box center [940, 109] width 92 height 11
click at [885, 167] on link "My Account" at bounding box center [927, 166] width 85 height 22
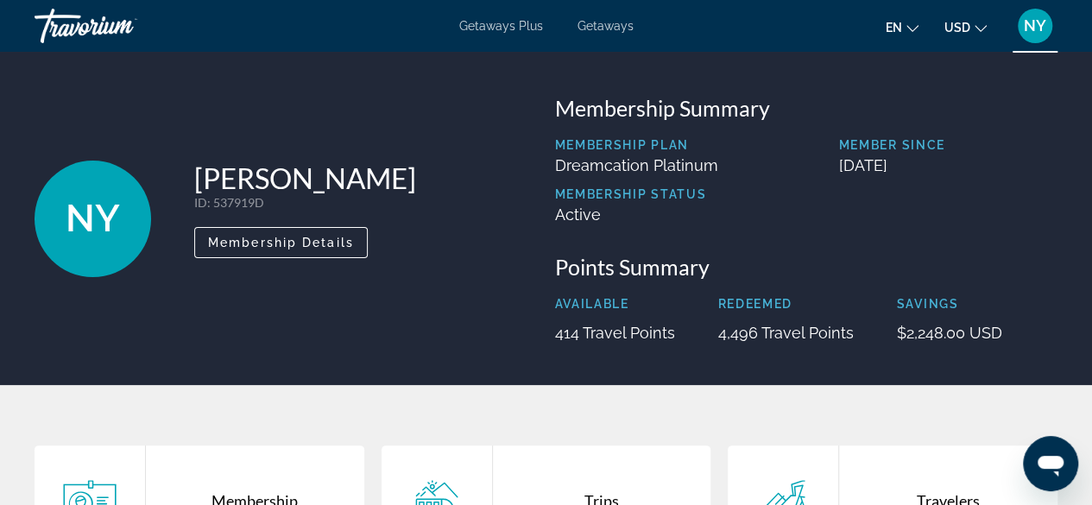
click at [1029, 20] on span "NY" at bounding box center [1034, 25] width 22 height 17
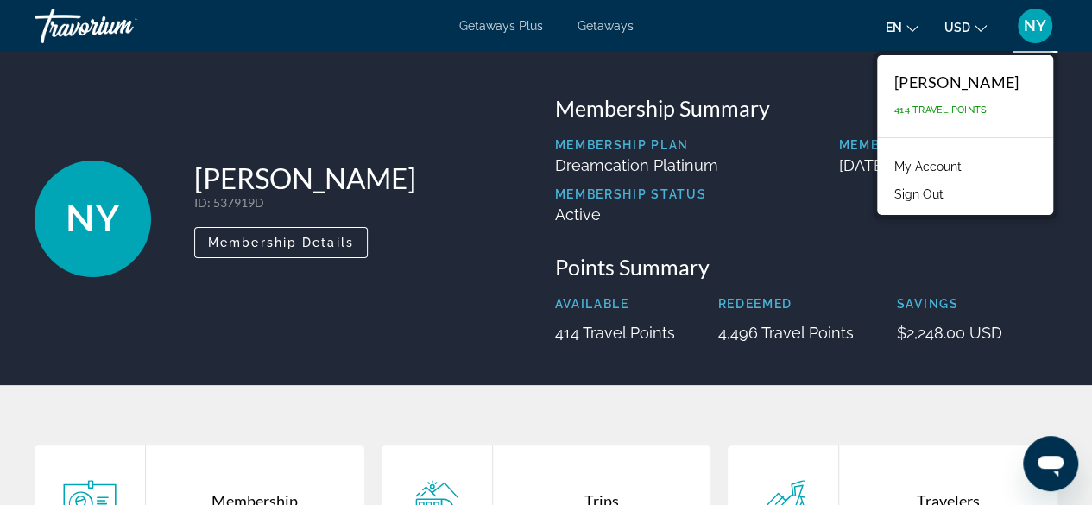
click at [887, 159] on link "My Account" at bounding box center [927, 166] width 85 height 22
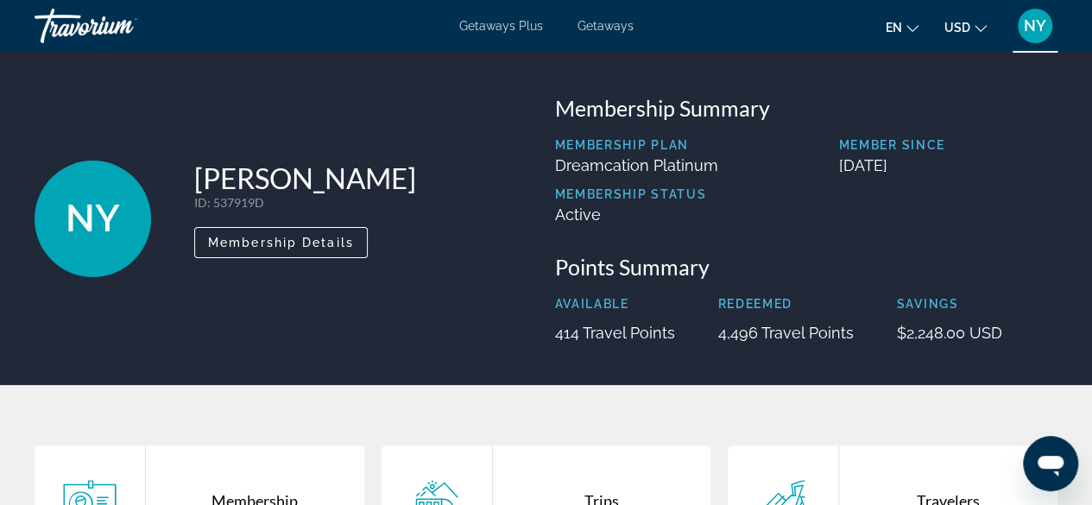
click at [1023, 33] on span "NY" at bounding box center [1034, 25] width 22 height 17
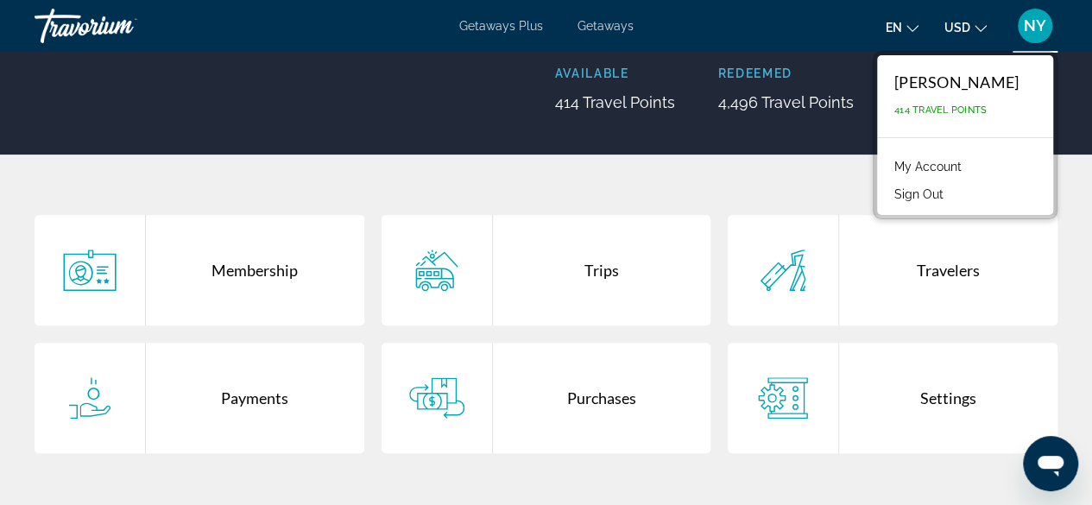
scroll to position [345, 0]
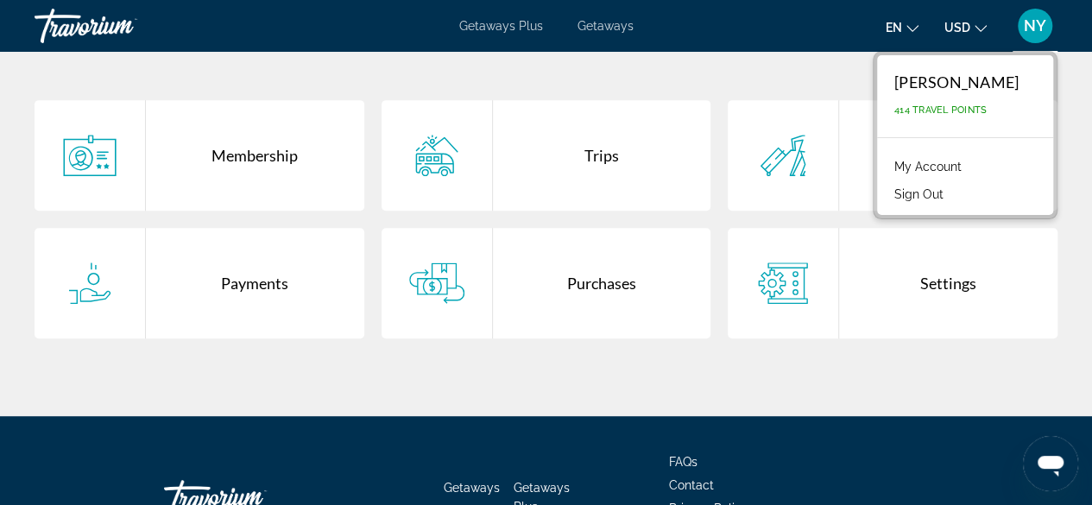
click at [236, 153] on div "Membership" at bounding box center [255, 155] width 218 height 110
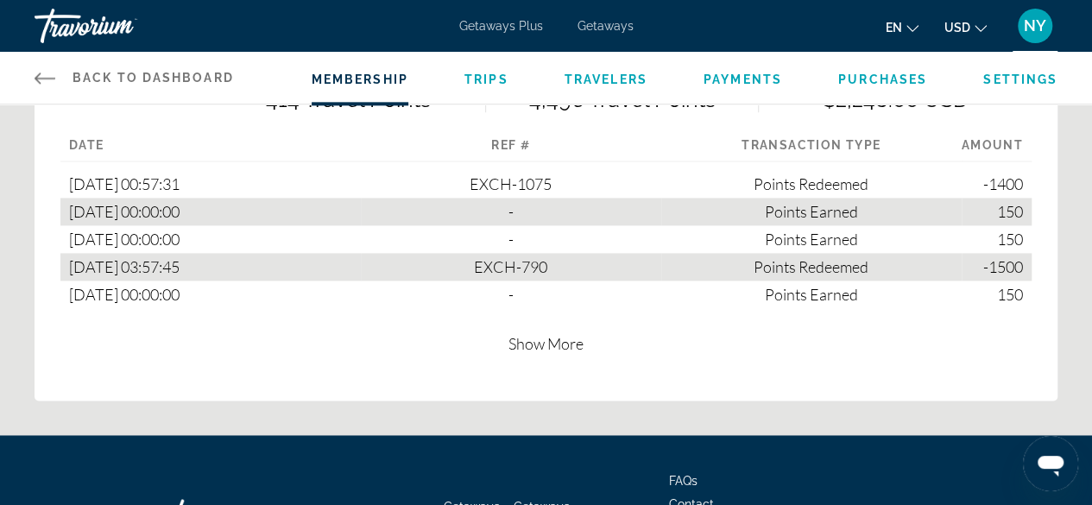
scroll to position [1122, 0]
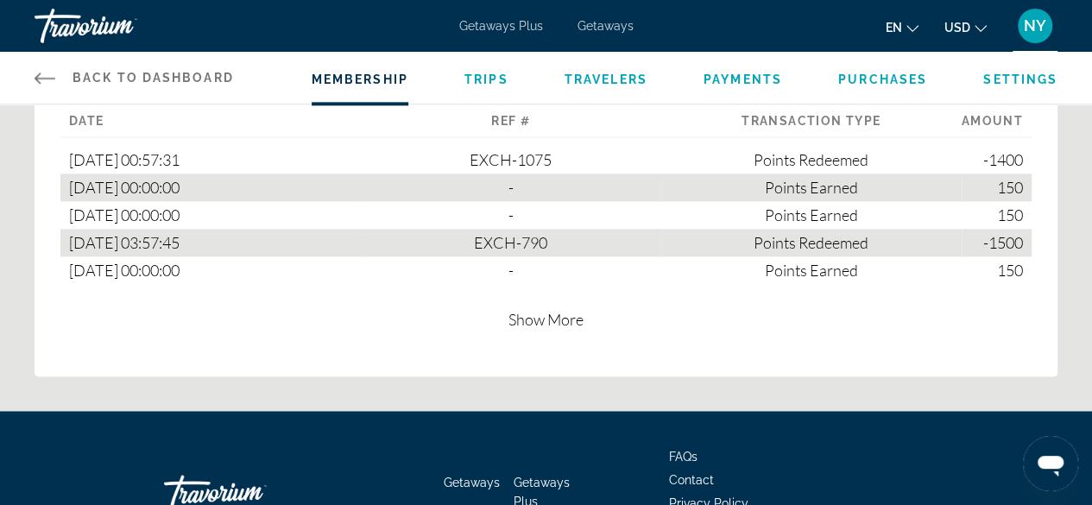
click at [564, 310] on span "Show More" at bounding box center [545, 319] width 75 height 19
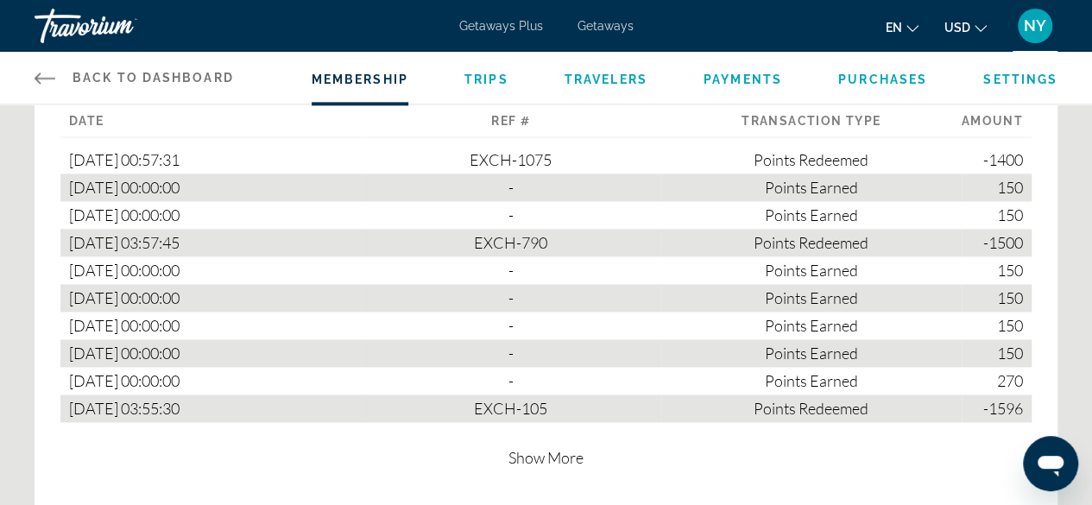
click at [526, 458] on span "Show More" at bounding box center [545, 457] width 75 height 19
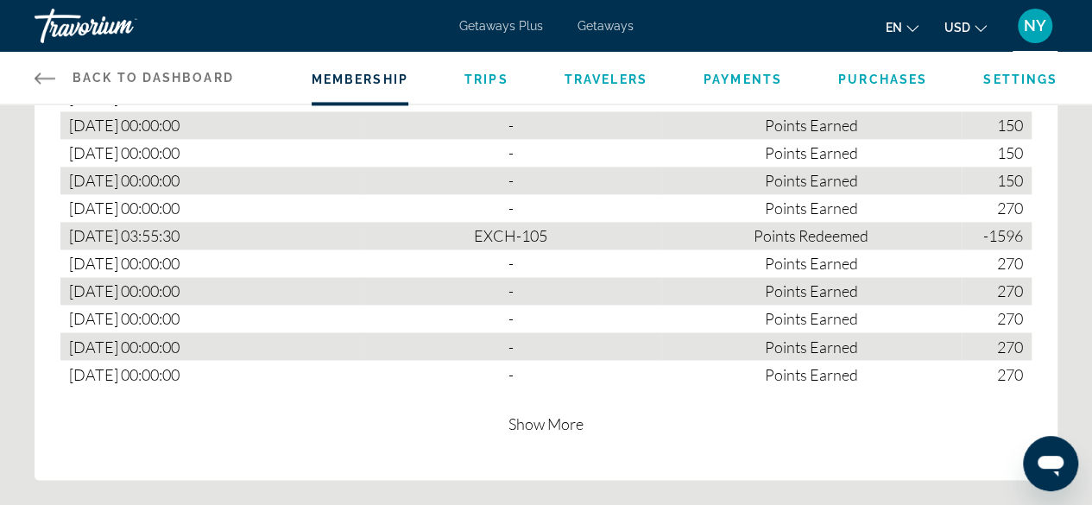
scroll to position [1381, 0]
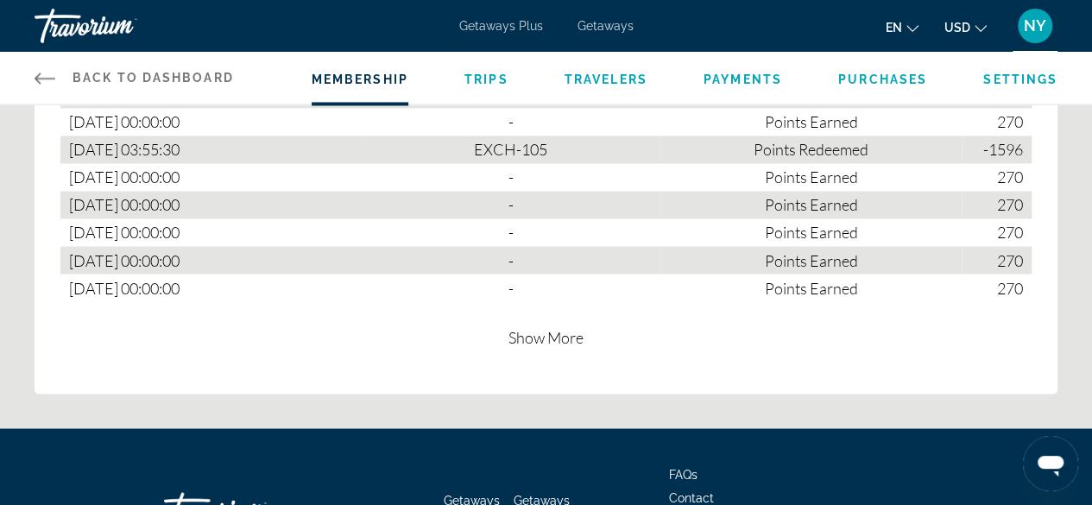
click at [549, 337] on span "Show More" at bounding box center [545, 336] width 75 height 19
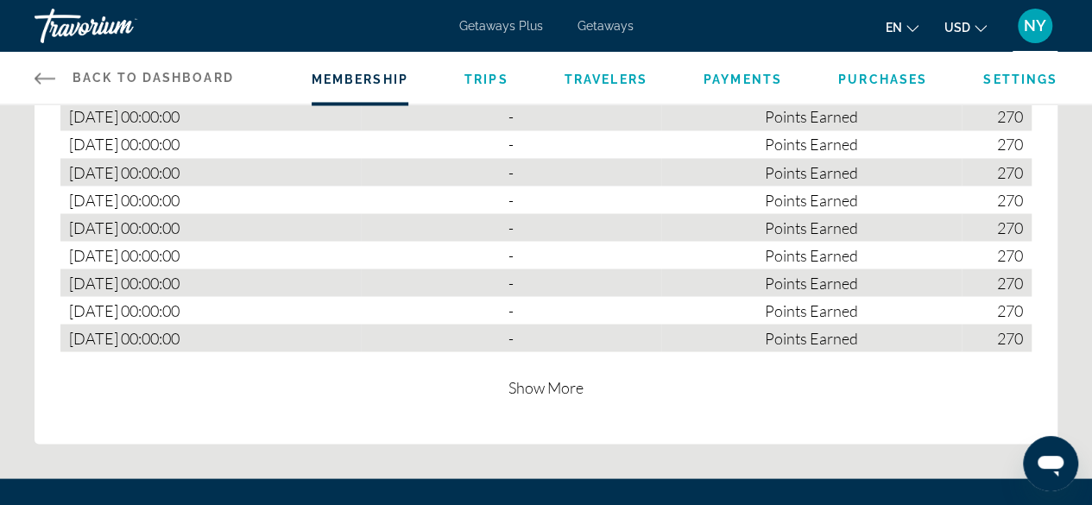
scroll to position [1466, 0]
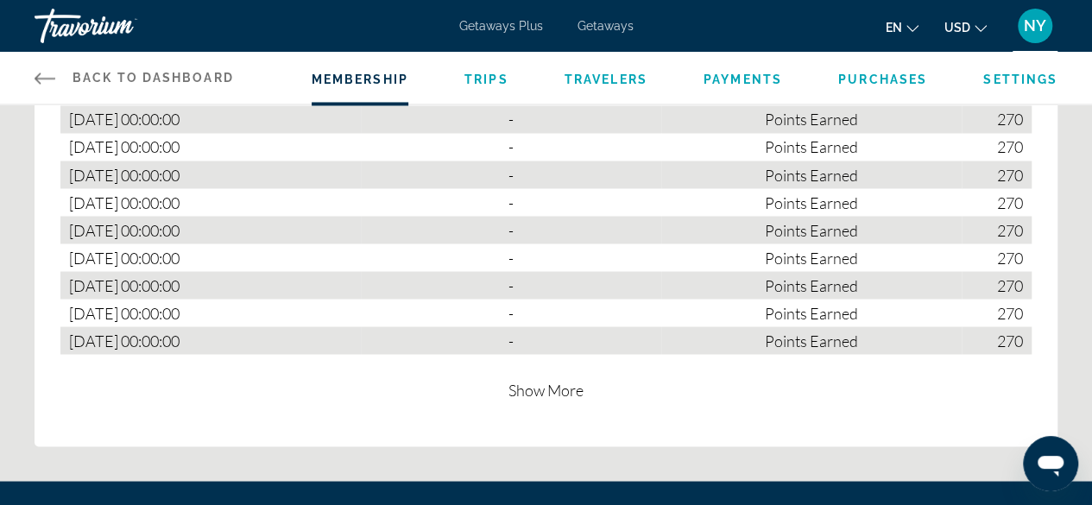
click at [528, 384] on span "Show More" at bounding box center [545, 389] width 75 height 19
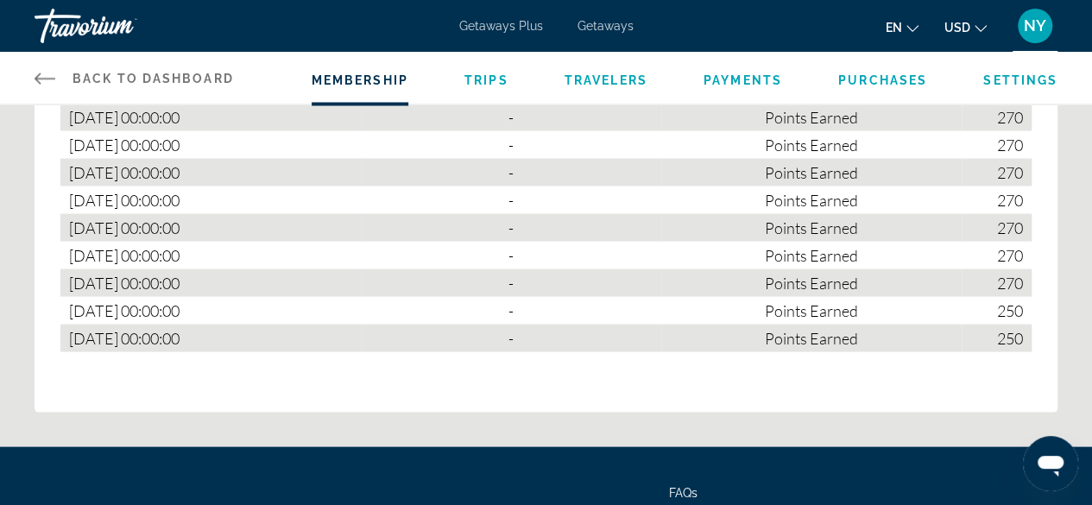
scroll to position [1552, 0]
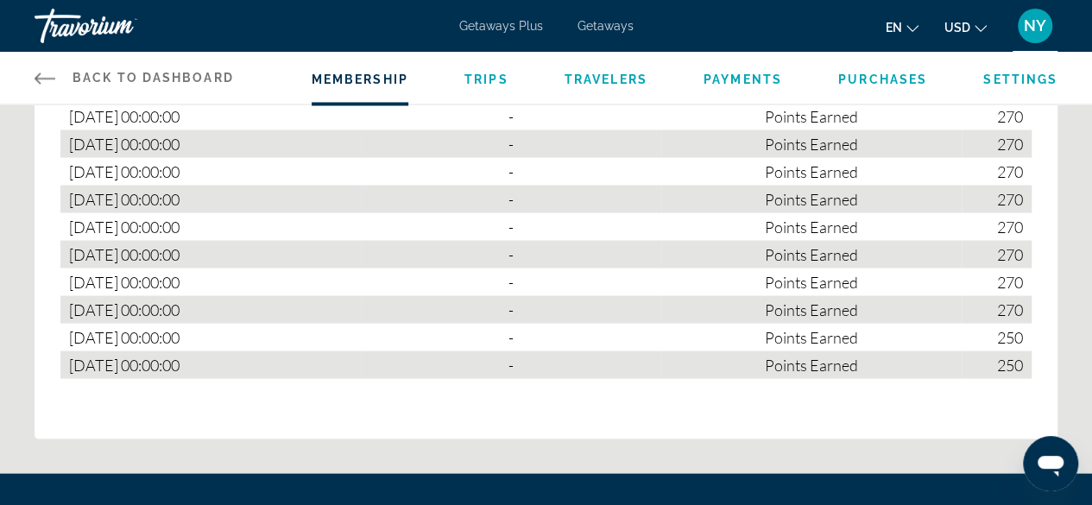
click at [972, 113] on div "270" at bounding box center [996, 116] width 70 height 28
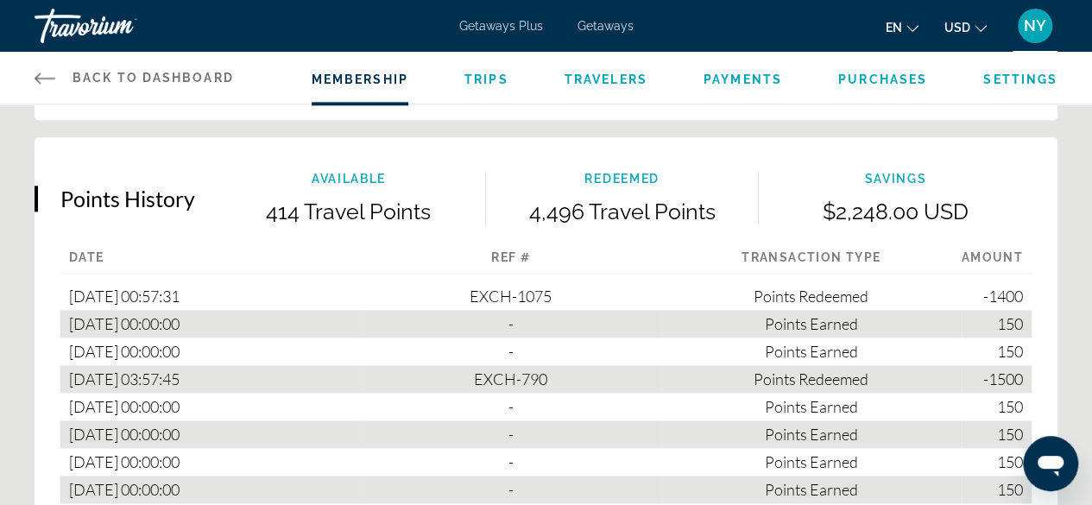
scroll to position [955, 0]
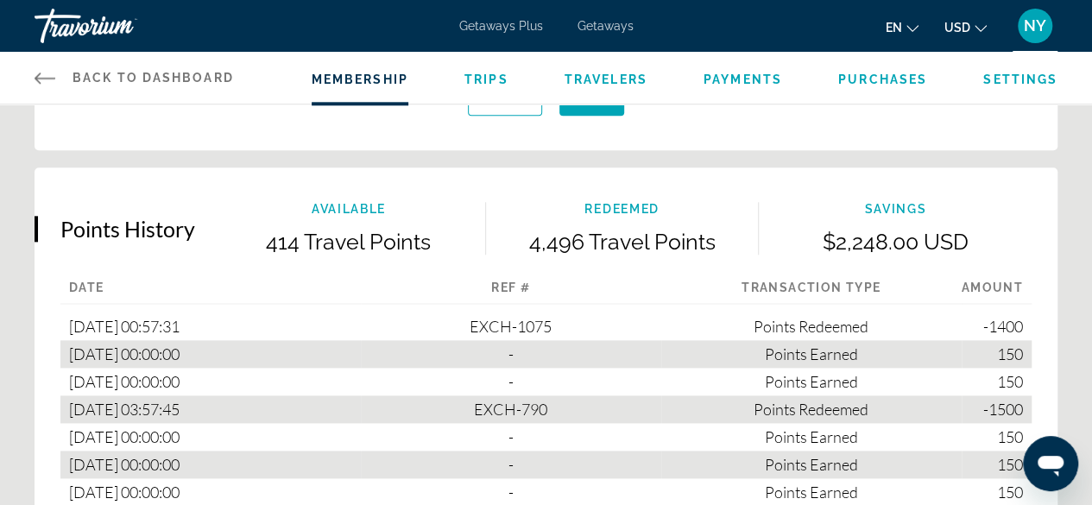
click at [589, 77] on span "Travelers" at bounding box center [605, 79] width 83 height 14
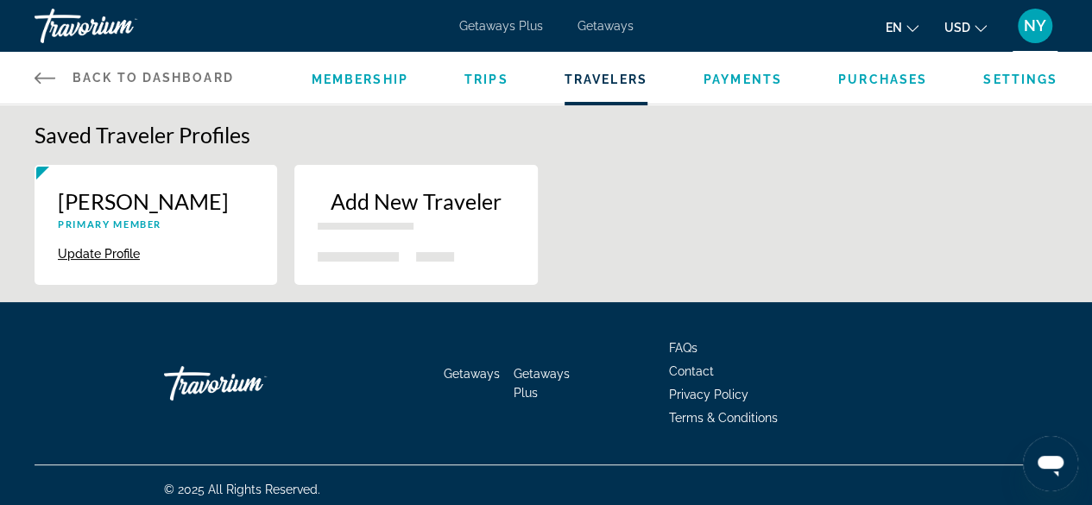
click at [113, 13] on div "Travorium" at bounding box center [121, 25] width 173 height 45
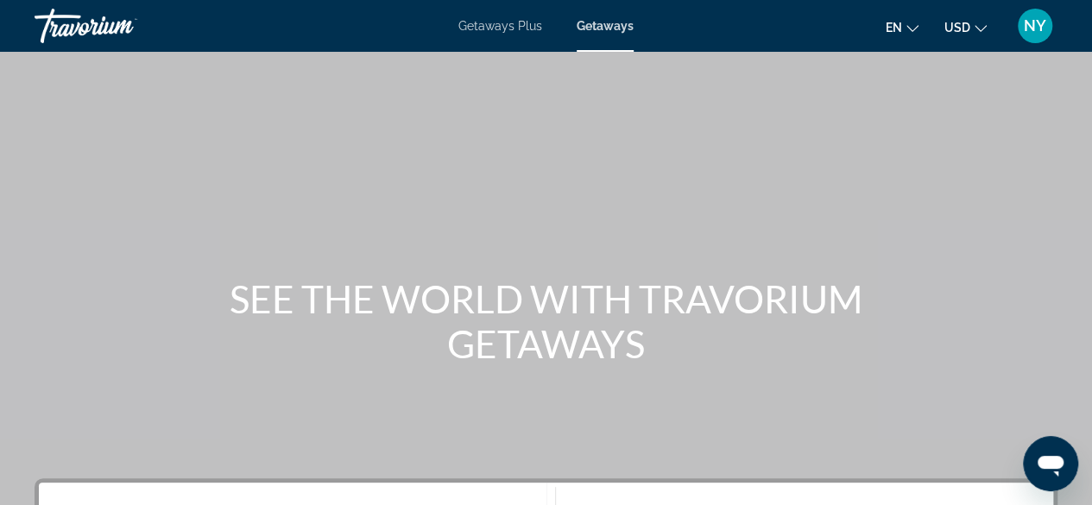
drag, startPoint x: 1047, startPoint y: 0, endPoint x: 748, endPoint y: 123, distance: 323.1
click at [748, 123] on div "Main content" at bounding box center [546, 259] width 1092 height 518
click at [1031, 27] on span "NY" at bounding box center [1034, 25] width 22 height 17
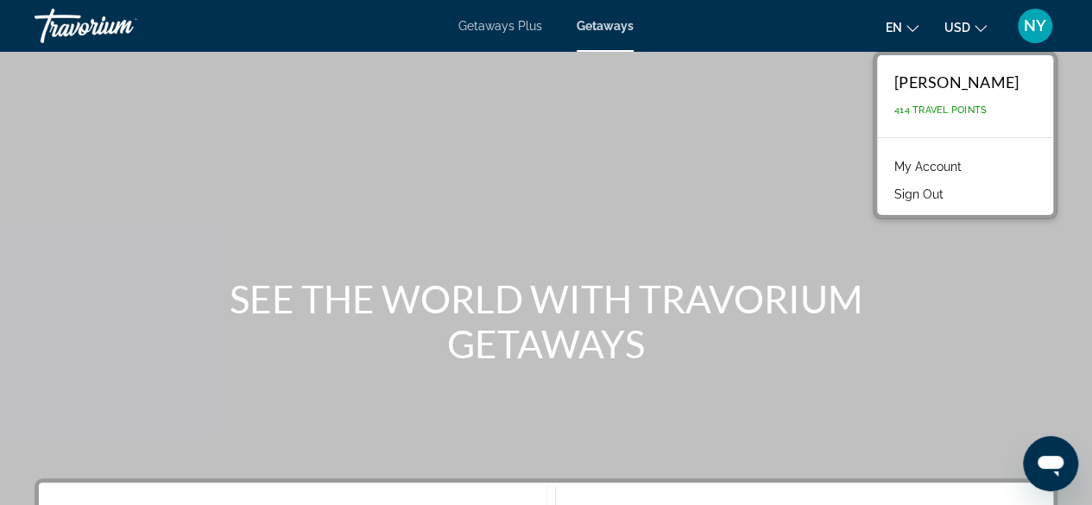
click at [668, 133] on div "Main content" at bounding box center [546, 259] width 1092 height 518
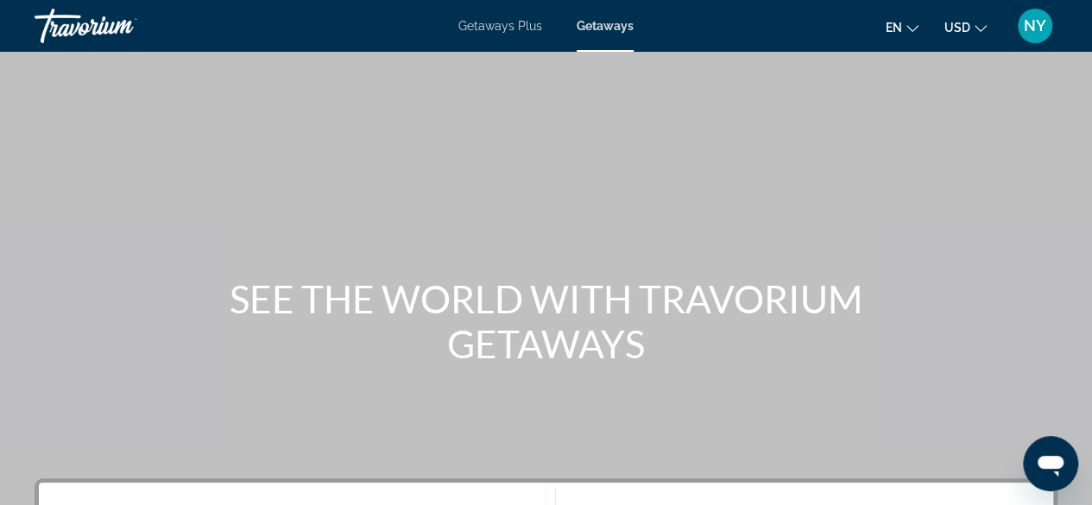
click at [1032, 22] on span "NY" at bounding box center [1034, 25] width 22 height 17
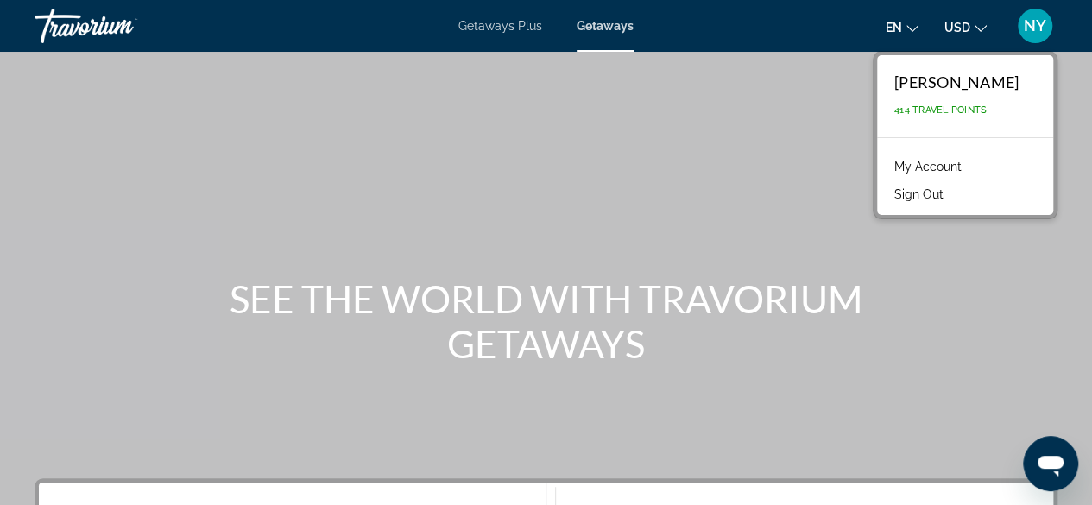
click at [894, 108] on span "414 Travel Points" at bounding box center [940, 109] width 92 height 11
click at [771, 89] on div "Main content" at bounding box center [546, 259] width 1092 height 518
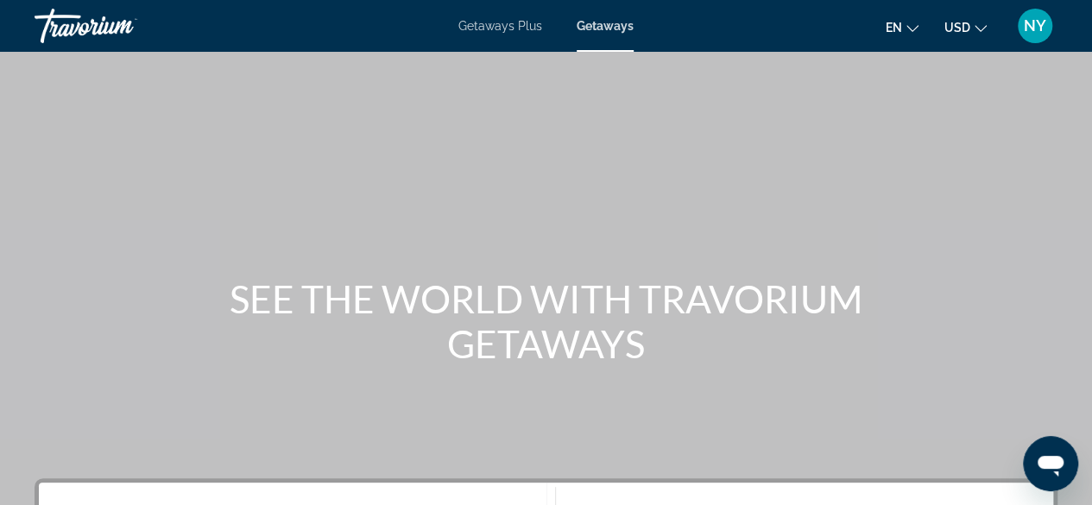
click at [501, 28] on span "Getaways Plus" at bounding box center [500, 26] width 84 height 14
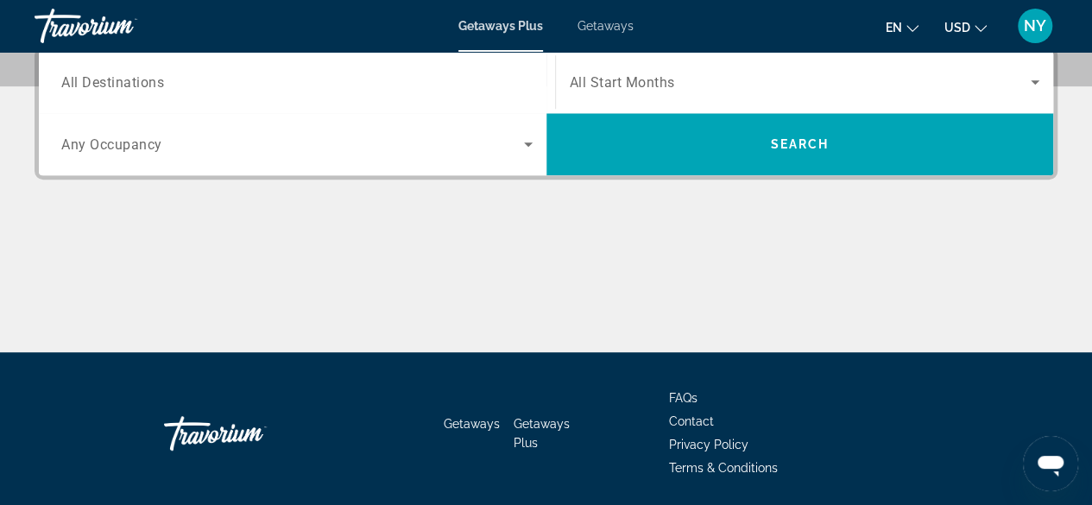
scroll to position [345, 0]
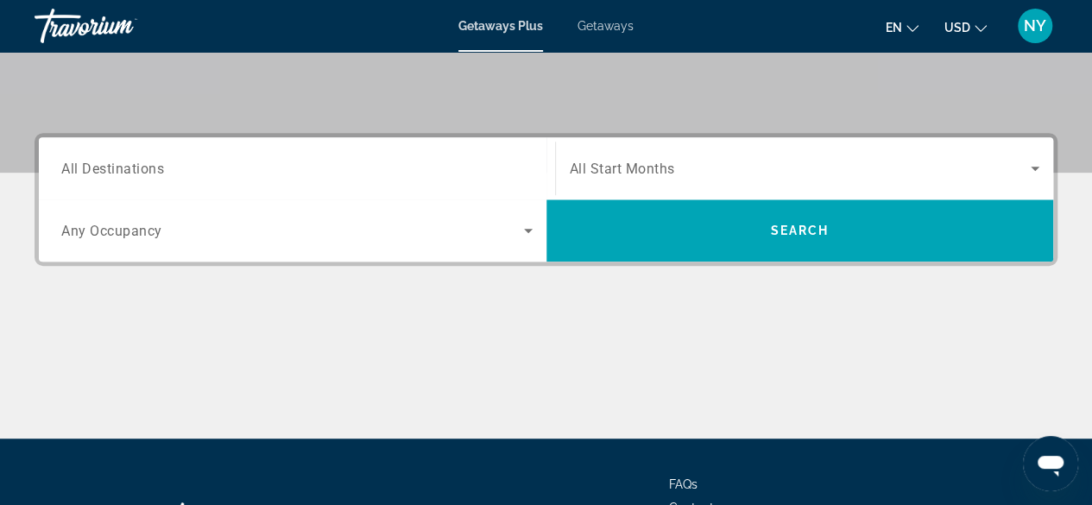
click at [86, 172] on span "All Destinations" at bounding box center [112, 168] width 103 height 16
click at [86, 172] on input "Destination All Destinations" at bounding box center [296, 169] width 471 height 21
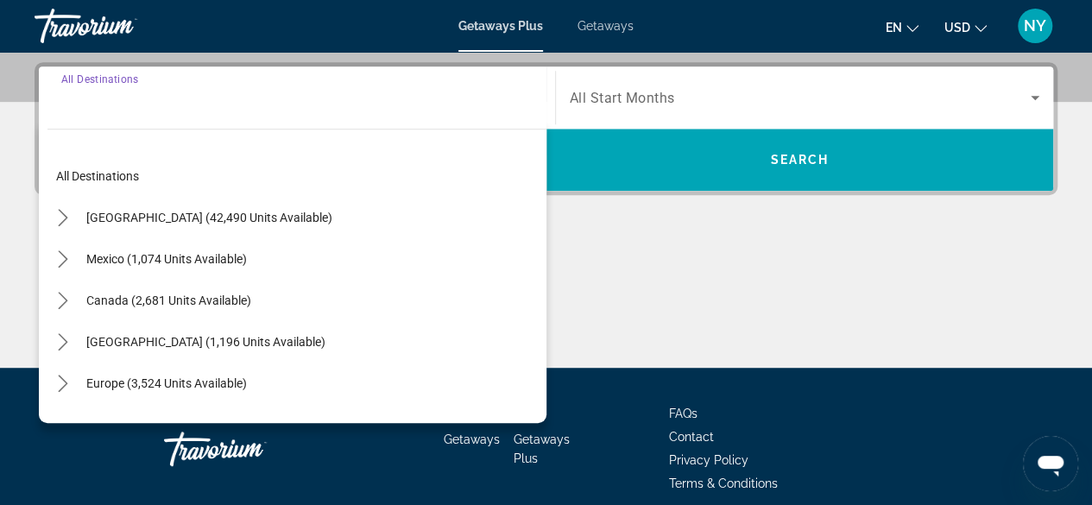
scroll to position [421, 0]
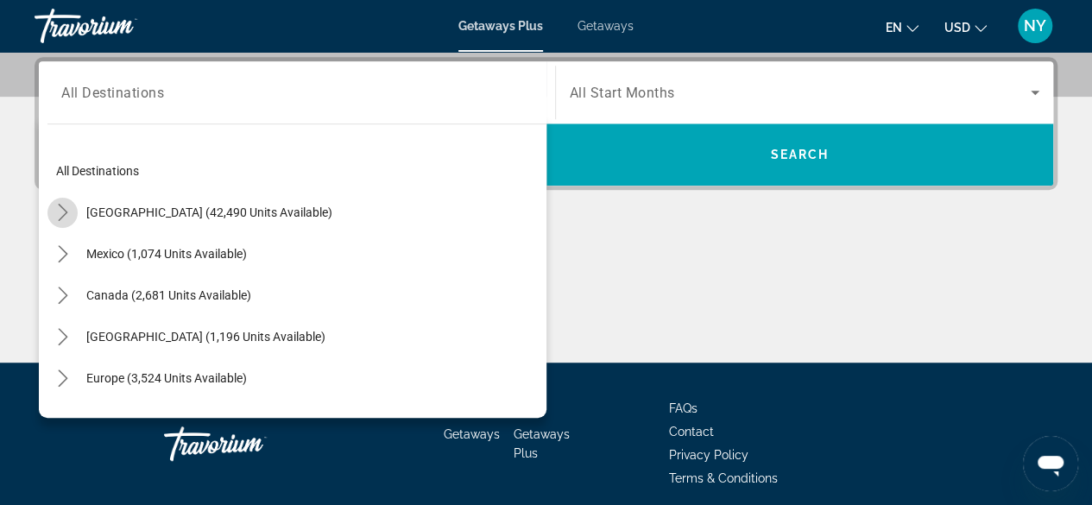
click at [62, 206] on icon "Toggle United States (42,490 units available) submenu" at bounding box center [62, 212] width 17 height 17
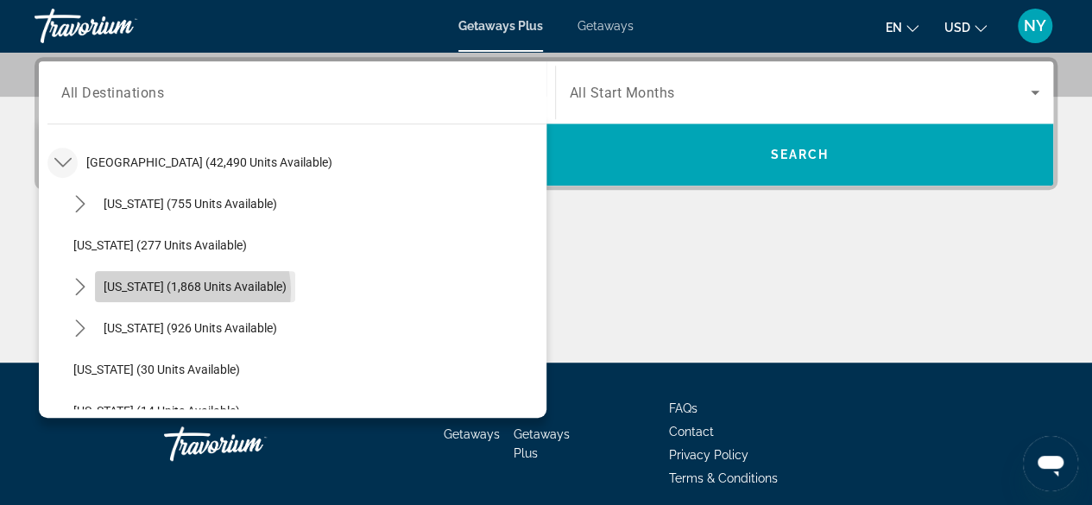
click at [192, 289] on span "[US_STATE] (1,868 units available)" at bounding box center [195, 287] width 183 height 14
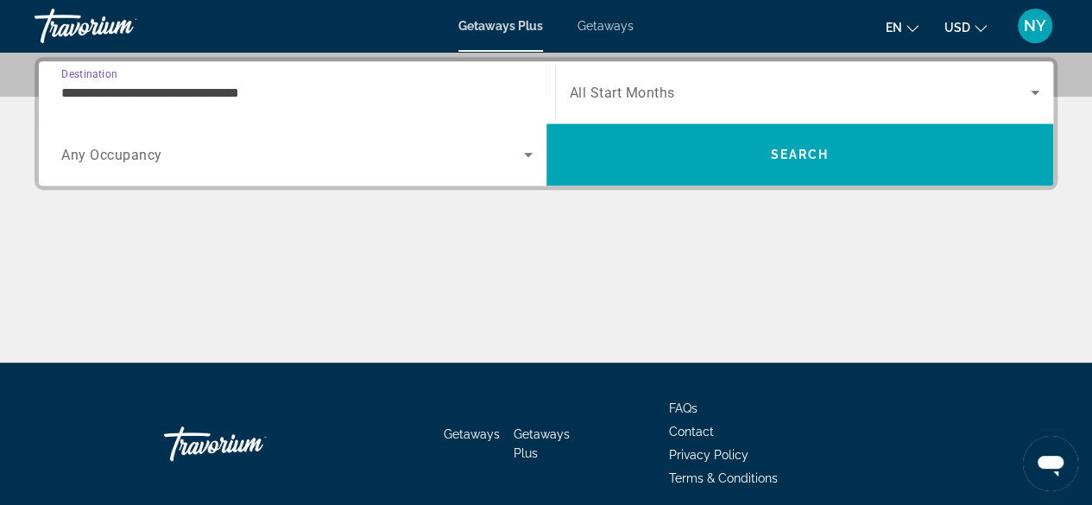
click at [93, 92] on input "**********" at bounding box center [296, 93] width 471 height 21
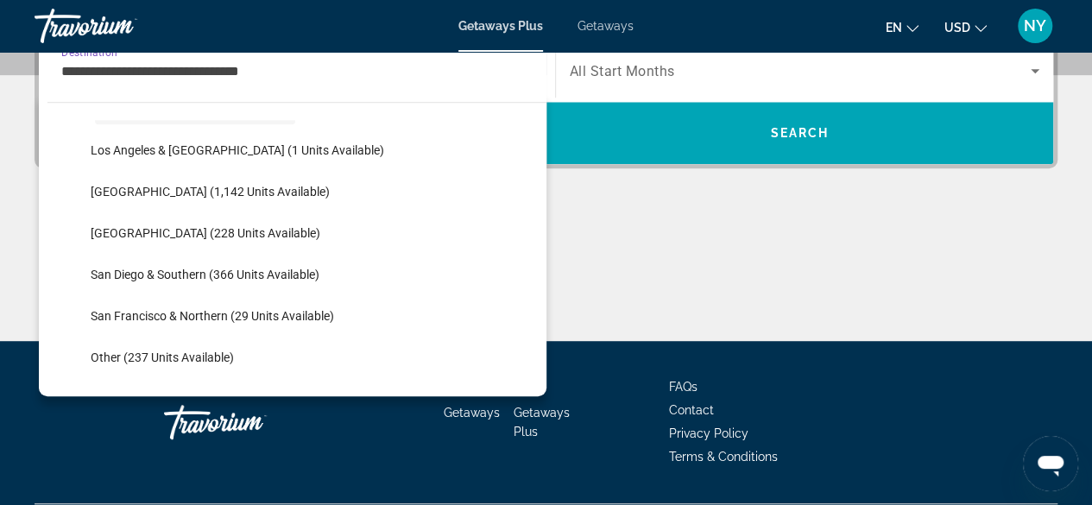
scroll to position [234, 0]
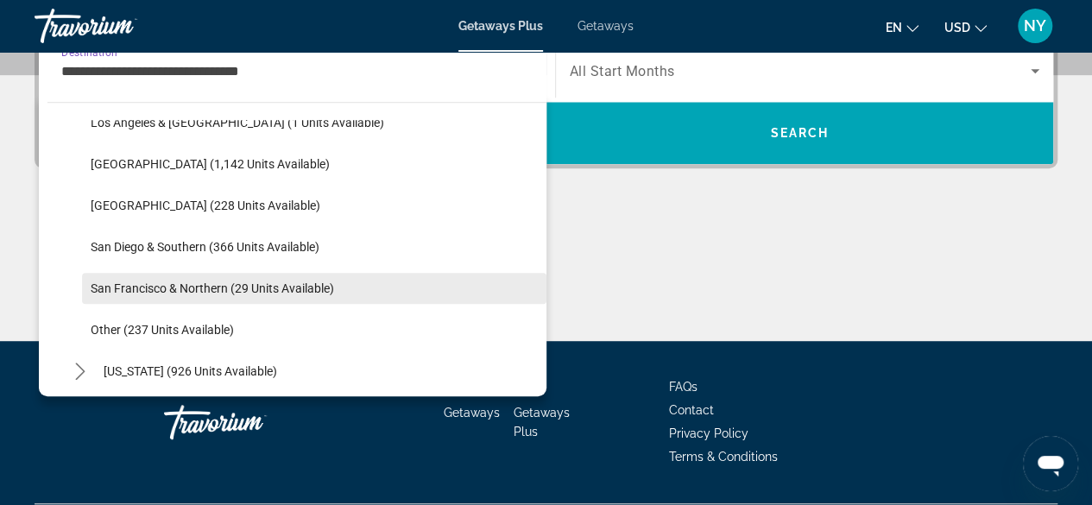
click at [219, 284] on span "San Francisco & Northern (29 units available)" at bounding box center [212, 288] width 243 height 14
type input "**********"
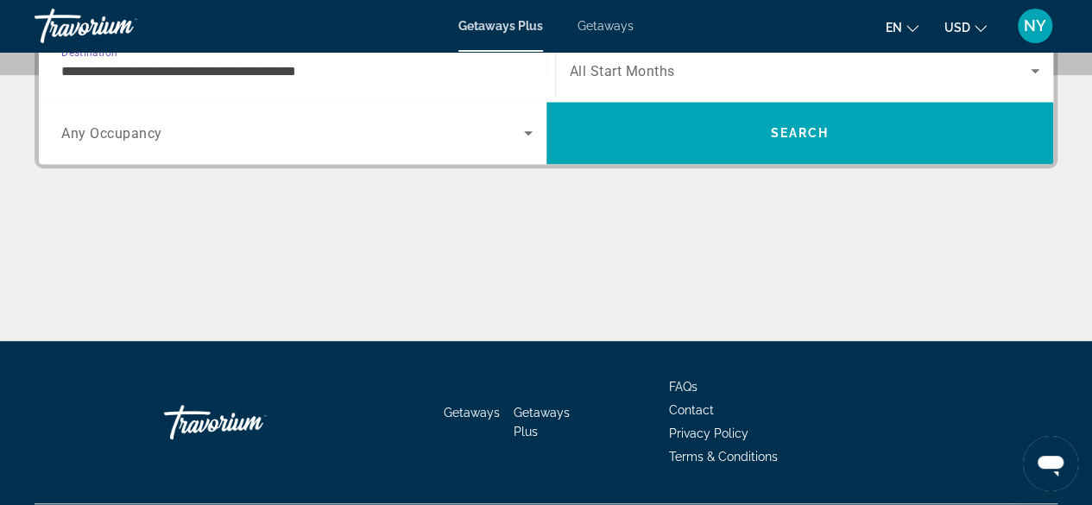
scroll to position [421, 0]
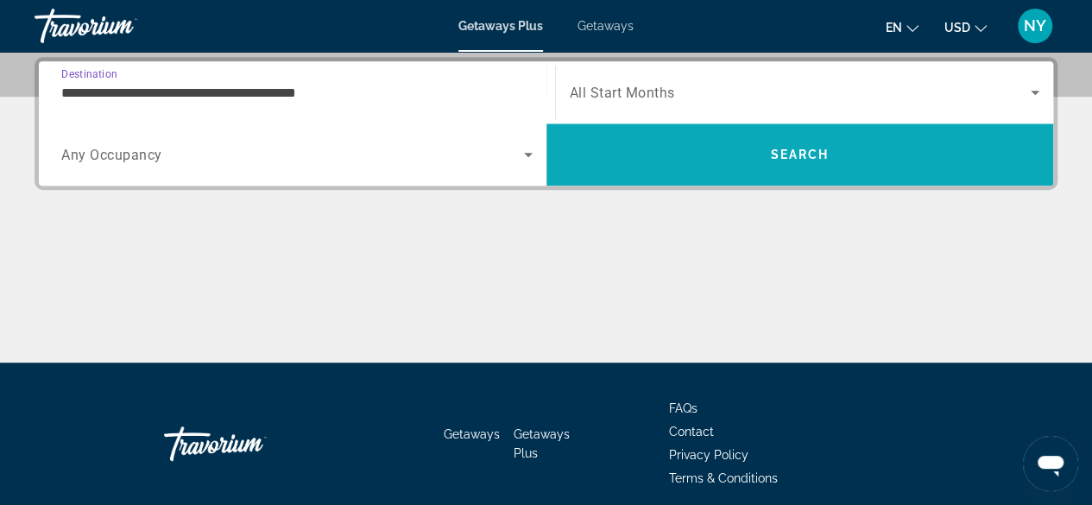
click at [715, 146] on span "Search" at bounding box center [799, 154] width 507 height 41
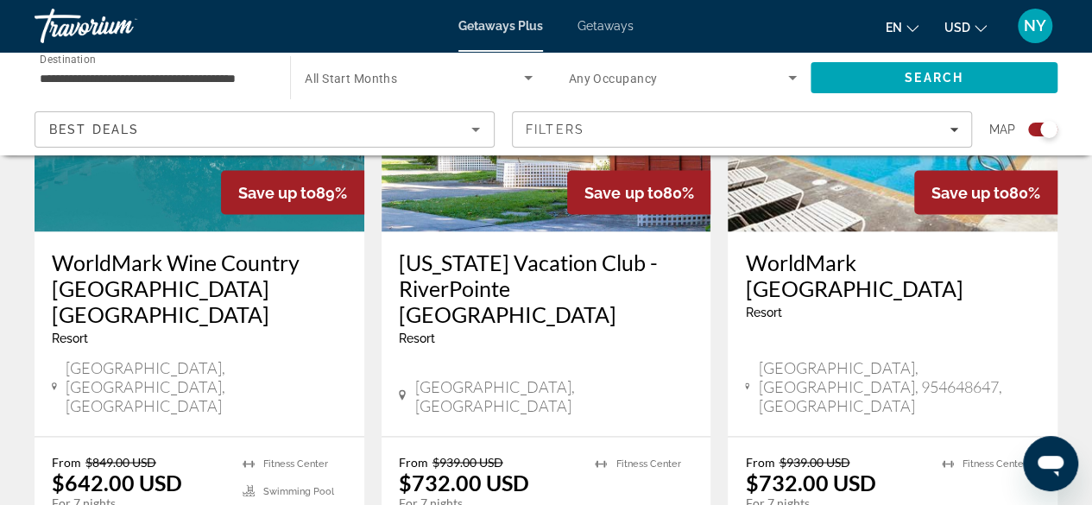
scroll to position [1444, 0]
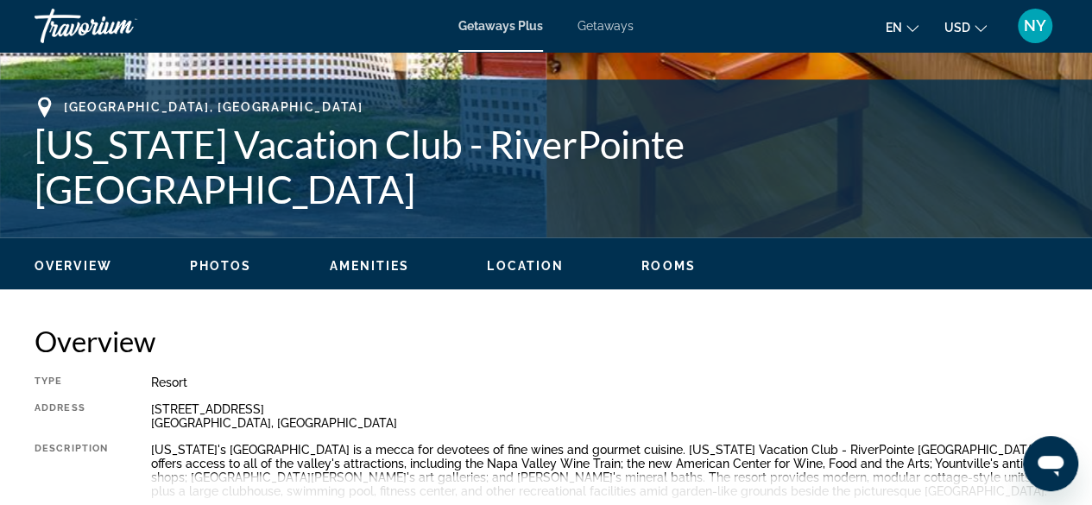
scroll to position [739, 0]
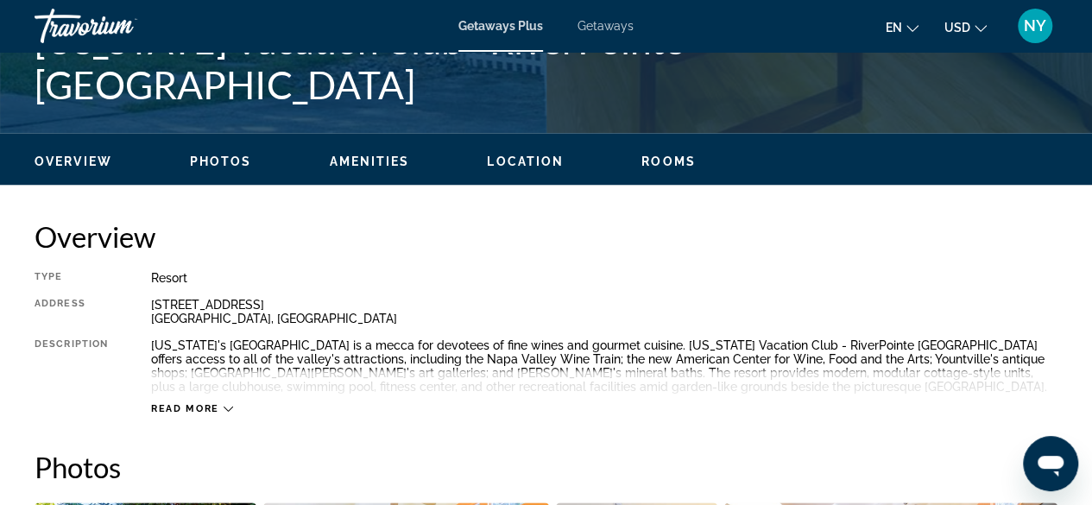
click at [230, 407] on icon "Main content" at bounding box center [227, 408] width 9 height 9
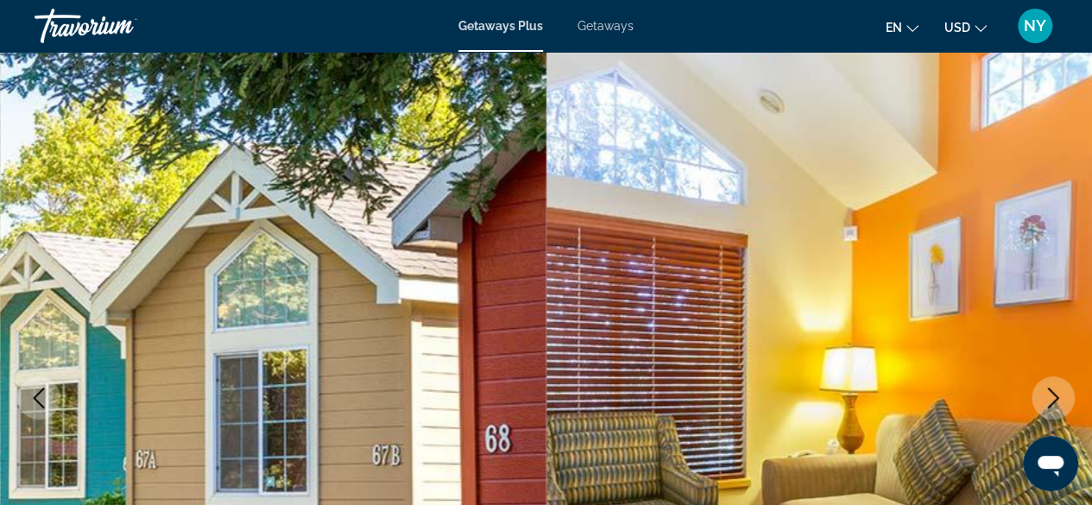
scroll to position [86, 0]
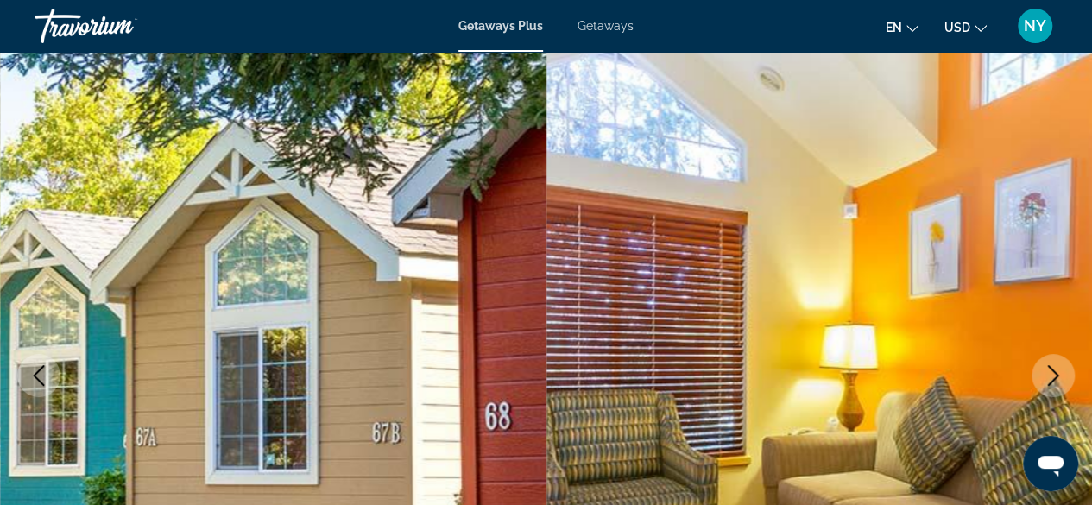
drag, startPoint x: 576, startPoint y: 386, endPoint x: 809, endPoint y: 179, distance: 311.7
click at [809, 179] on img "Main content" at bounding box center [819, 375] width 546 height 820
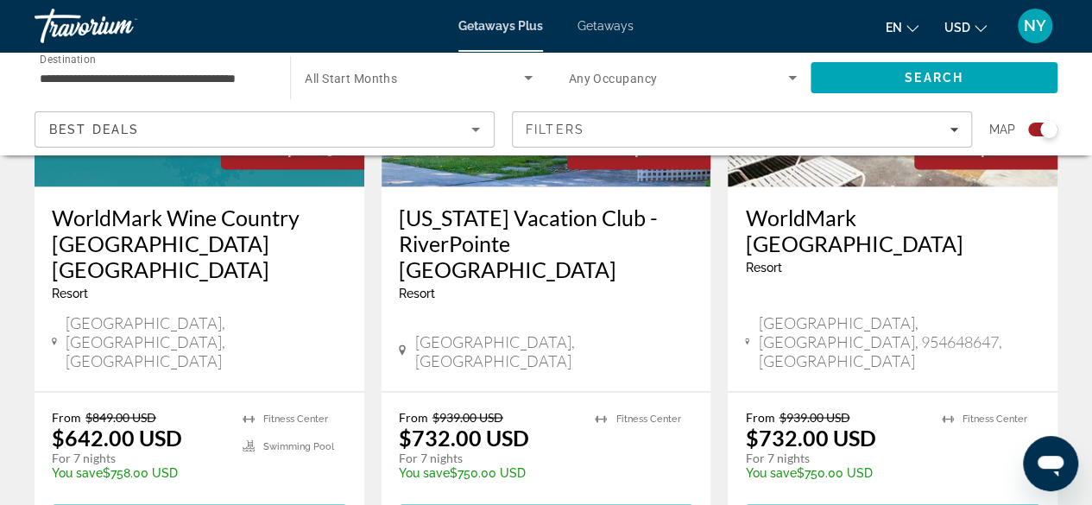
scroll to position [1577, 0]
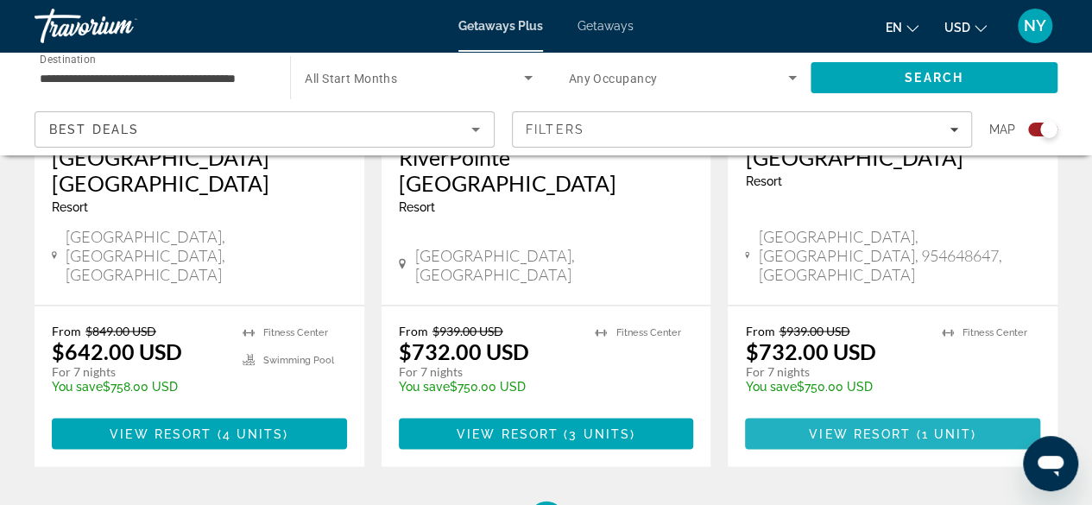
click at [892, 426] on span "View Resort" at bounding box center [860, 433] width 102 height 14
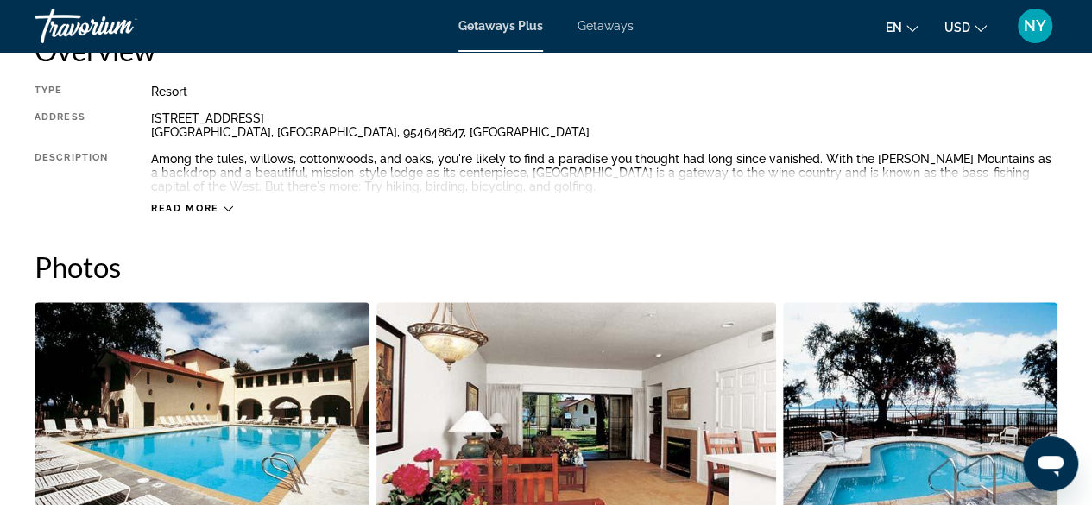
scroll to position [949, 0]
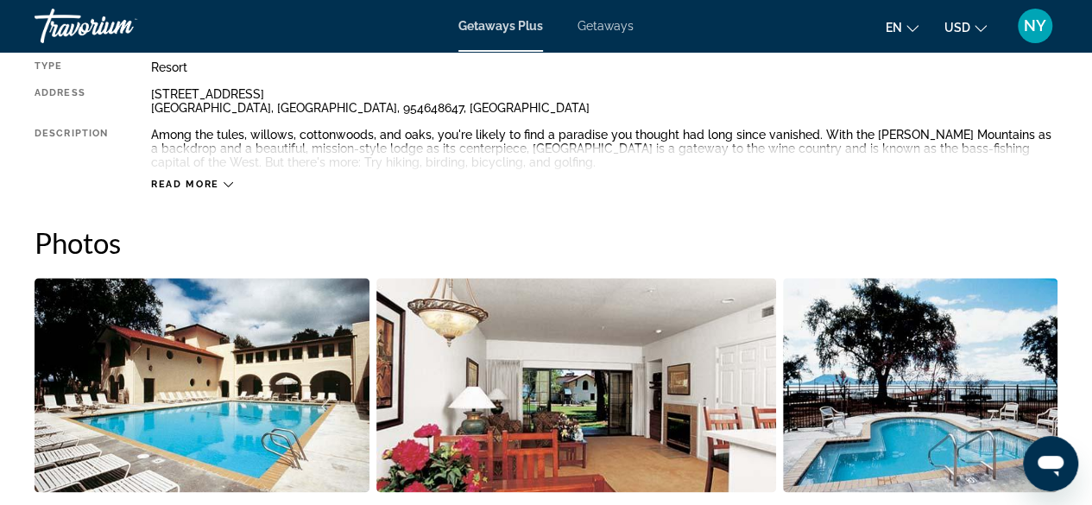
click at [174, 180] on span "Read more" at bounding box center [185, 184] width 68 height 11
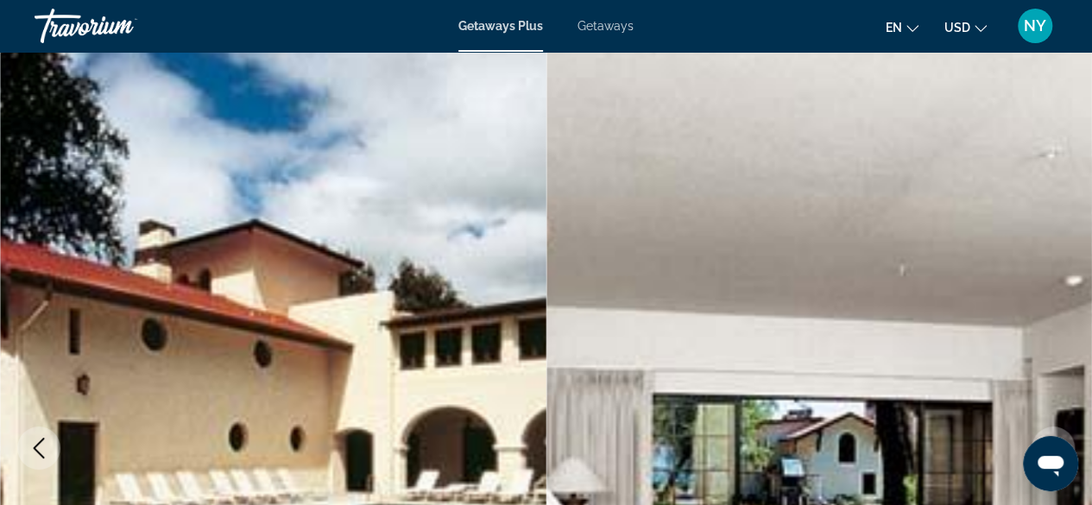
scroll to position [0, 0]
